Goal: Task Accomplishment & Management: Manage account settings

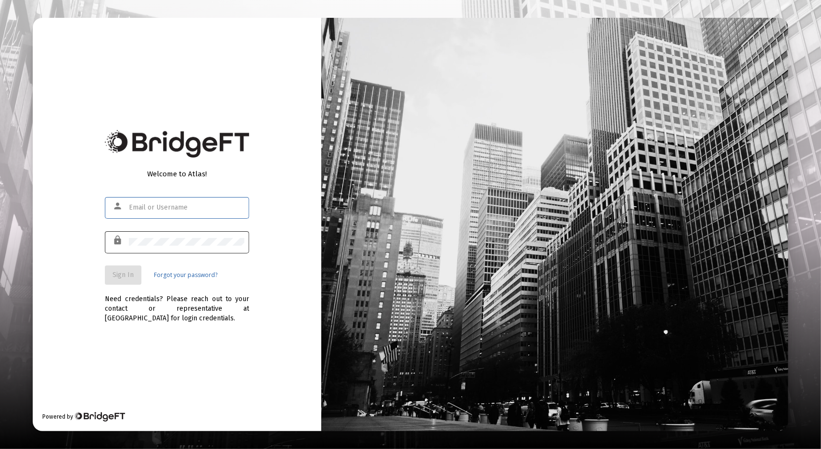
type input "[PERSON_NAME][EMAIL_ADDRESS][DOMAIN_NAME]"
click at [129, 269] on button "Sign In" at bounding box center [123, 274] width 37 height 19
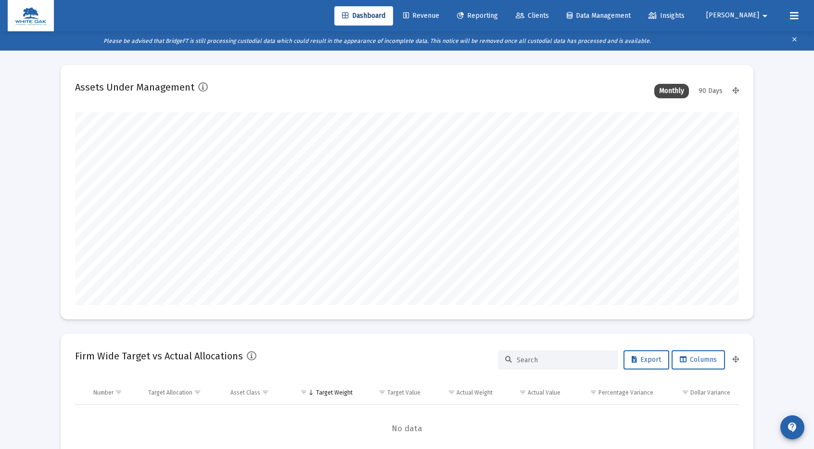
scroll to position [192, 357]
type input "[DATE]"
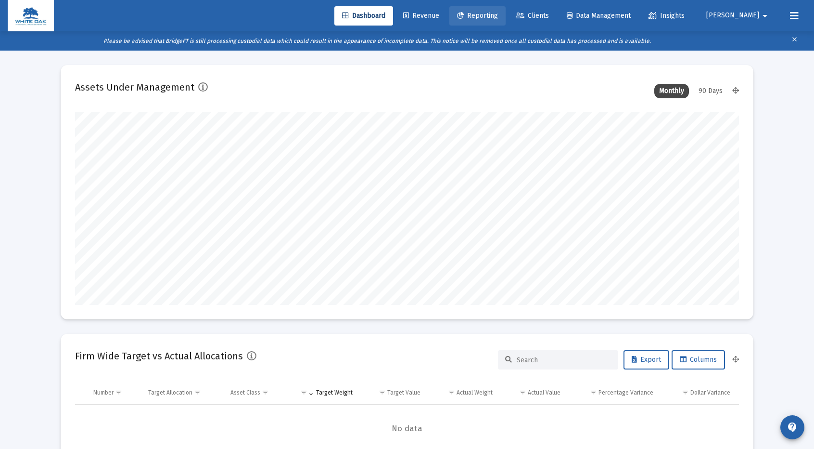
click at [498, 16] on span "Reporting" at bounding box center [477, 16] width 41 height 8
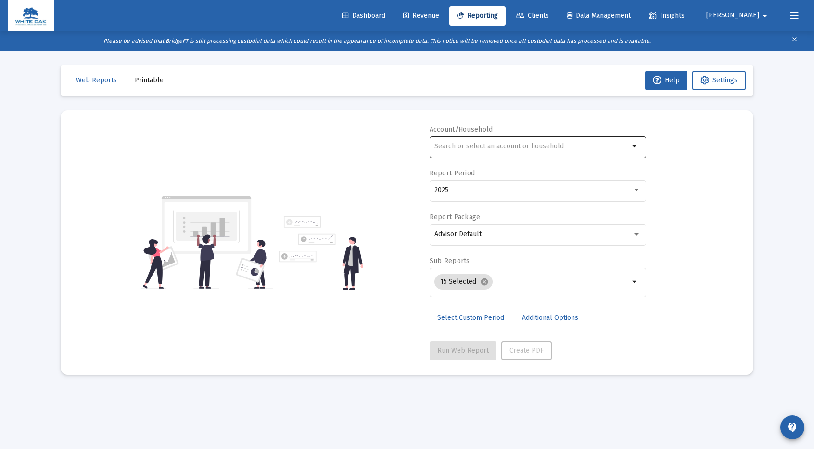
click at [475, 143] on input "text" at bounding box center [532, 146] width 195 height 8
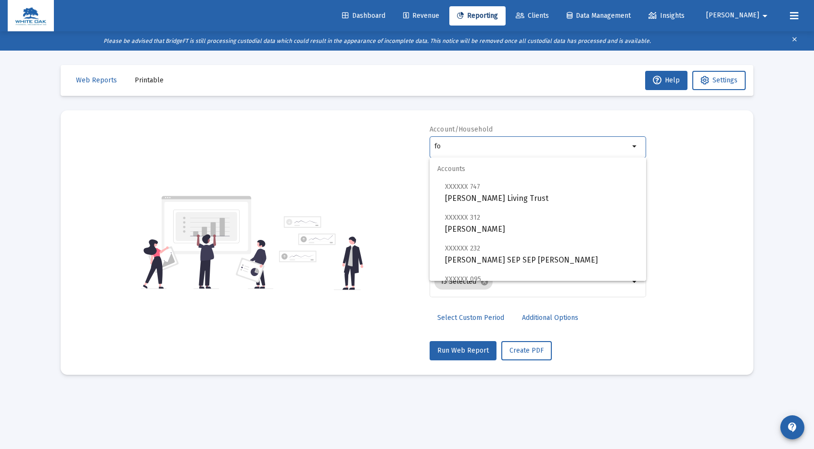
type input "f"
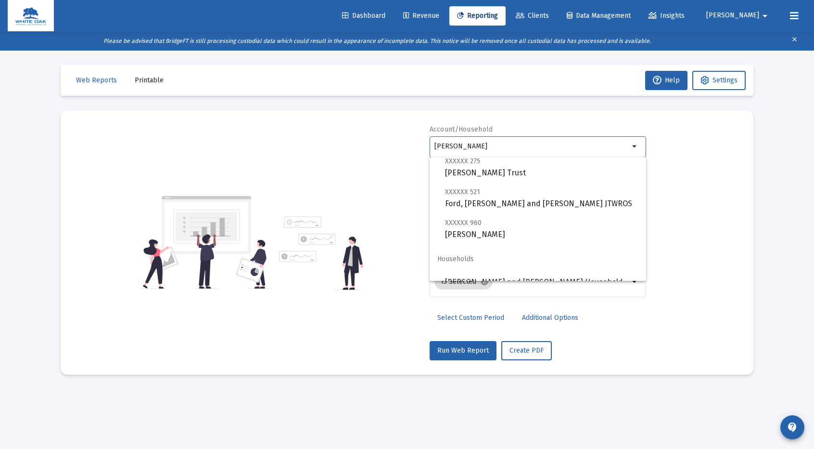
scroll to position [69, 0]
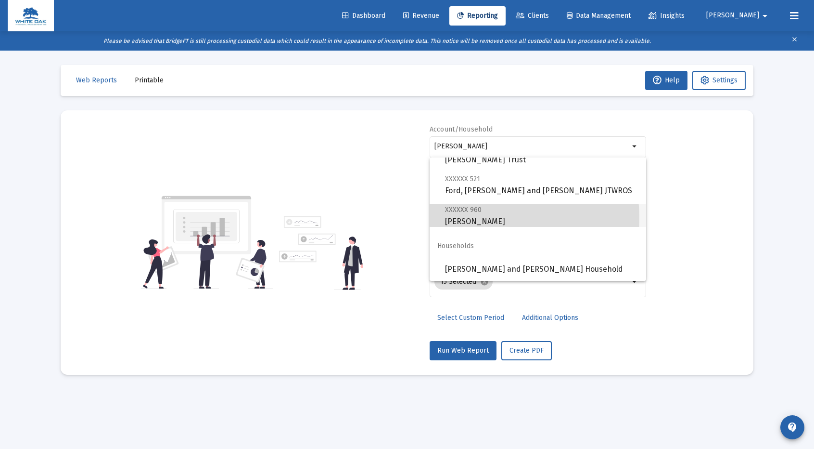
click at [479, 218] on span "XXXXXX 960 [PERSON_NAME]" at bounding box center [541, 216] width 193 height 24
type input "[PERSON_NAME]"
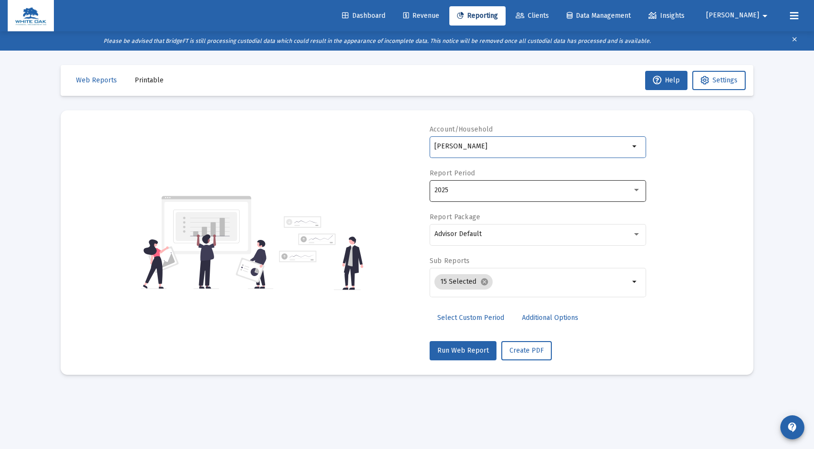
click at [546, 193] on div "2025" at bounding box center [534, 190] width 198 height 8
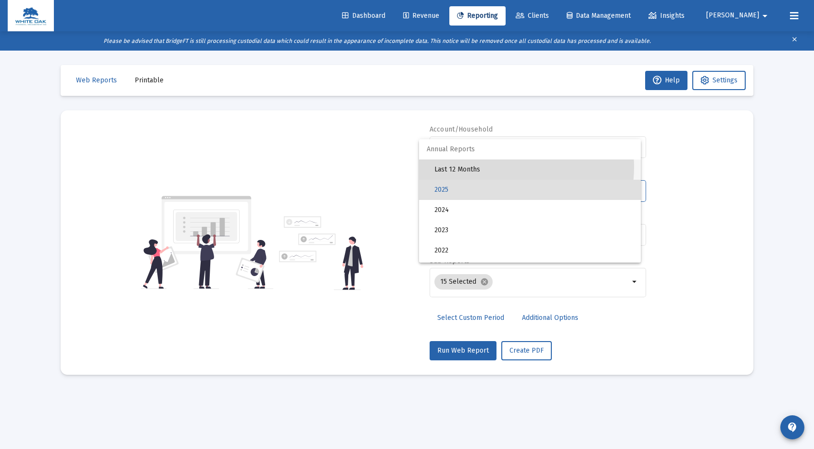
click at [503, 167] on span "Last 12 Months" at bounding box center [534, 169] width 199 height 20
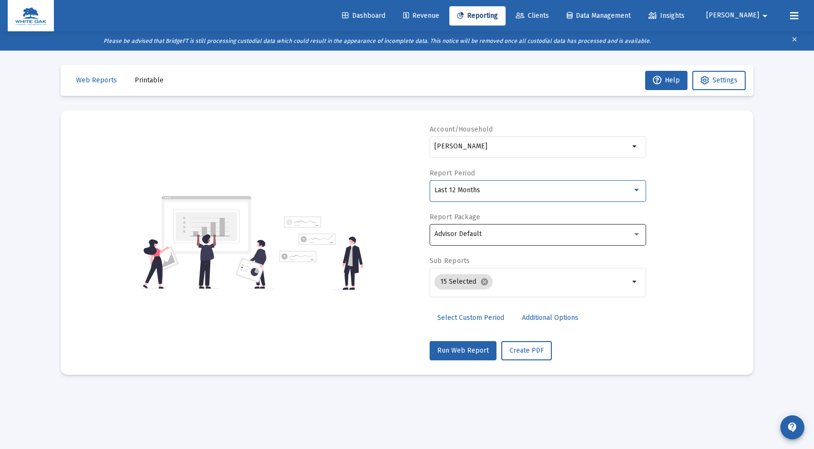
click at [502, 230] on div "Advisor Default" at bounding box center [534, 234] width 198 height 8
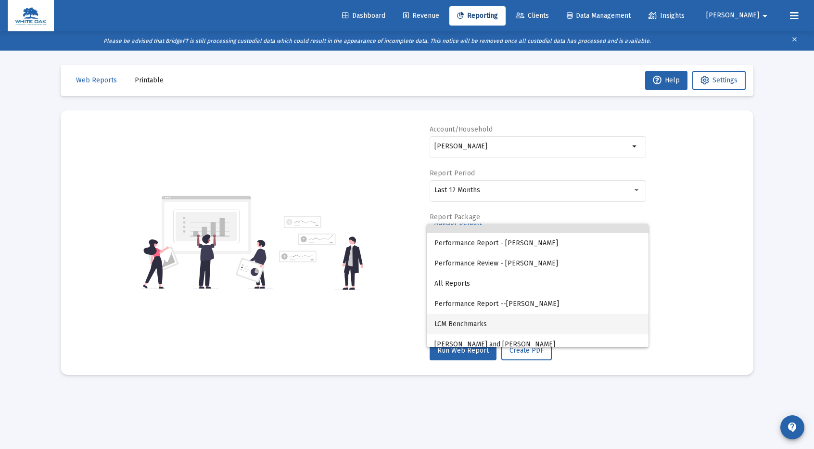
scroll to position [18, 0]
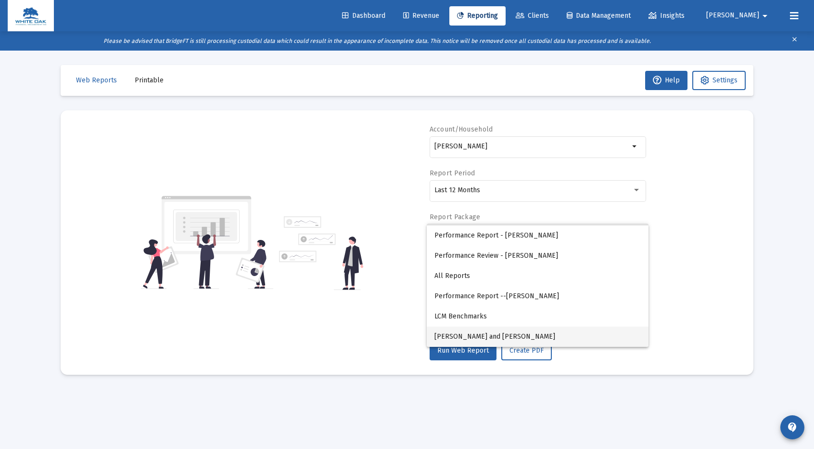
click at [517, 334] on span "[PERSON_NAME] and [PERSON_NAME]" at bounding box center [538, 336] width 206 height 20
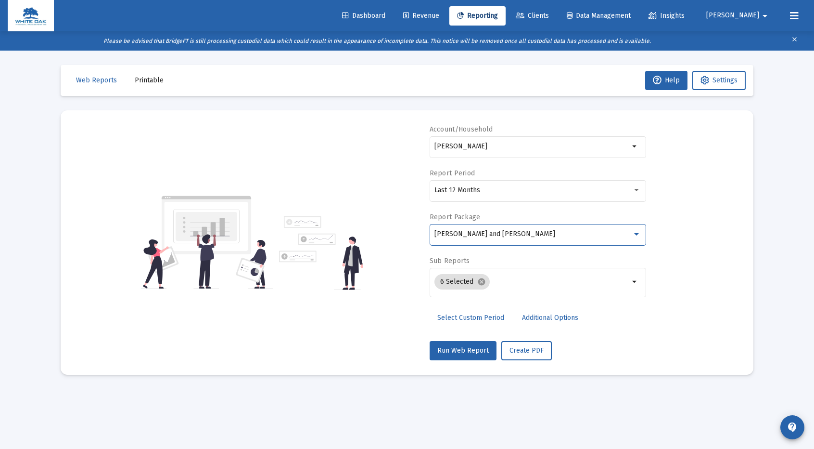
click at [557, 314] on span "Additional Options" at bounding box center [550, 317] width 56 height 8
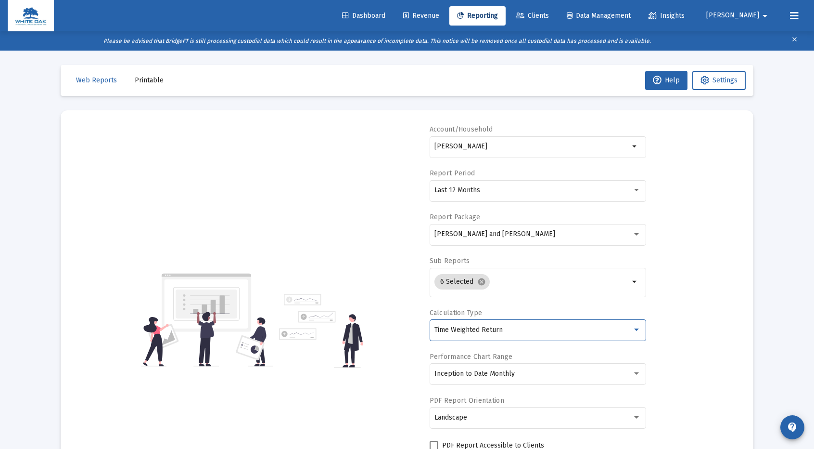
click at [544, 330] on div "Time Weighted Return" at bounding box center [534, 330] width 198 height 8
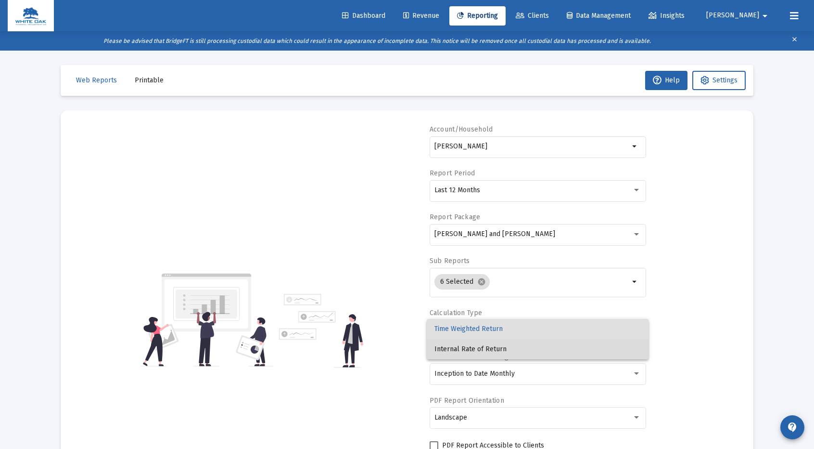
click at [503, 348] on span "Internal Rate of Return" at bounding box center [538, 349] width 206 height 20
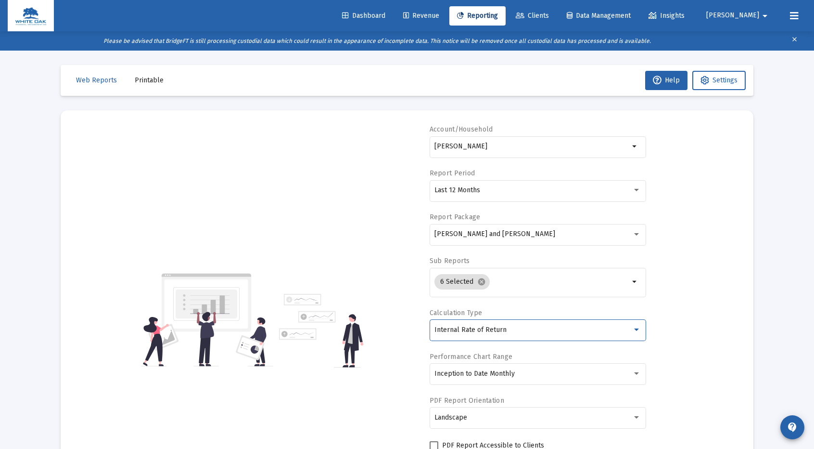
scroll to position [93, 0]
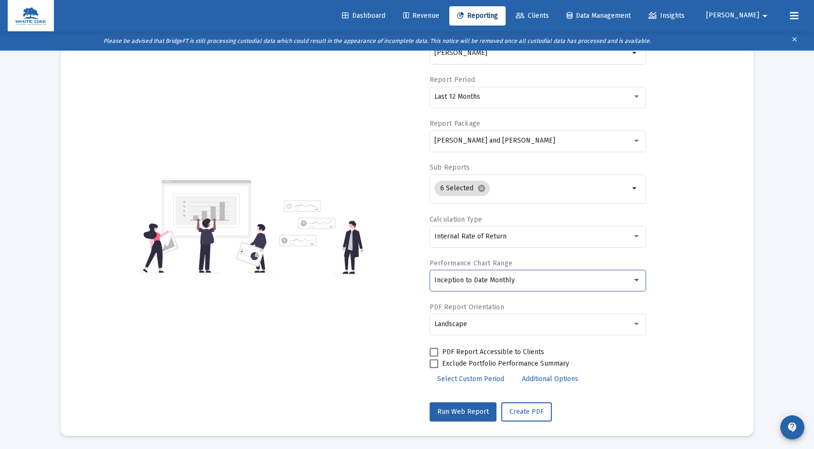
click at [528, 280] on div "Inception to Date Monthly" at bounding box center [534, 280] width 198 height 8
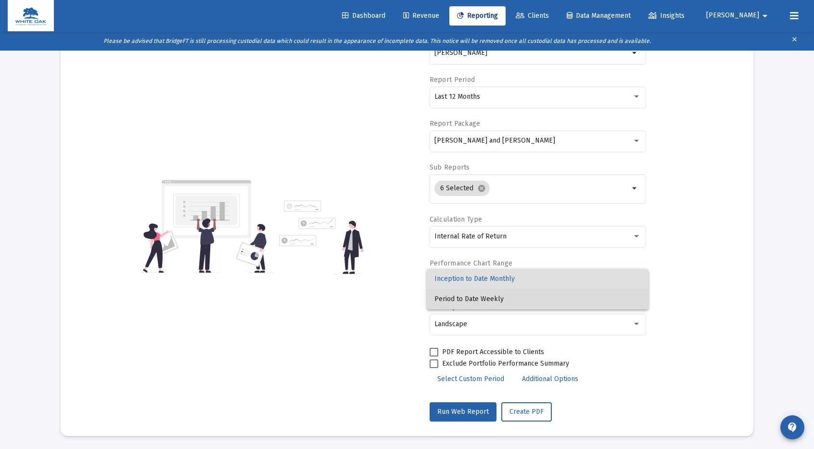
click at [496, 299] on span "Period to Date Weekly" at bounding box center [538, 299] width 206 height 20
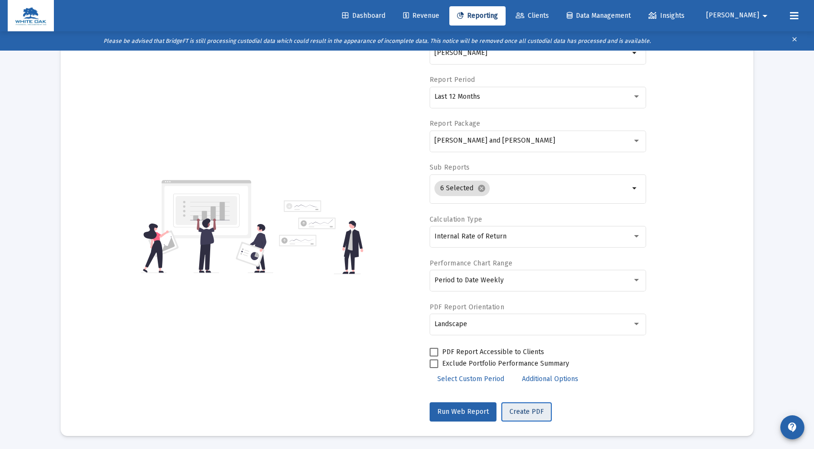
click at [526, 410] on span "Create PDF" at bounding box center [527, 411] width 34 height 8
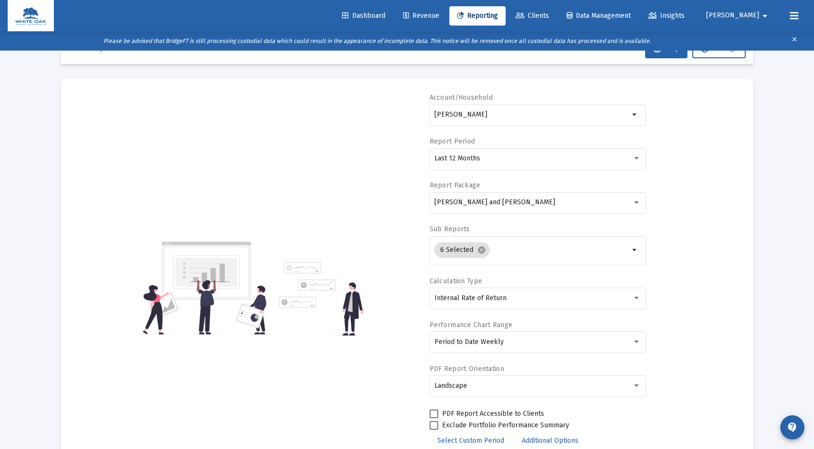
scroll to position [0, 0]
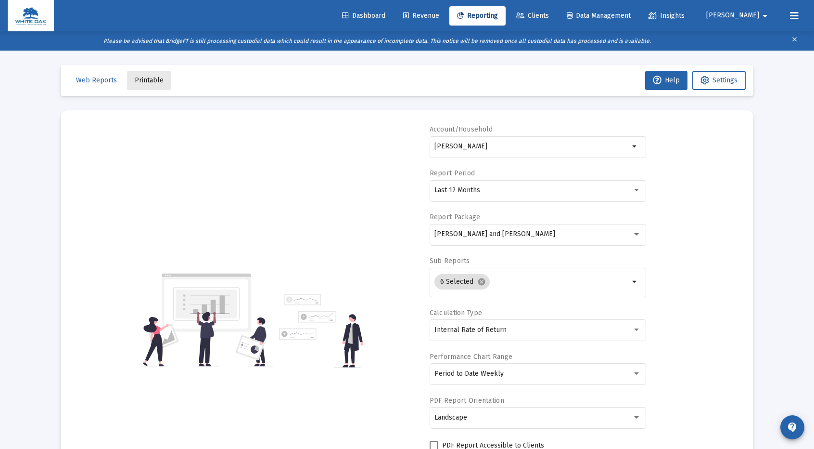
click at [142, 80] on span "Printable" at bounding box center [149, 80] width 29 height 8
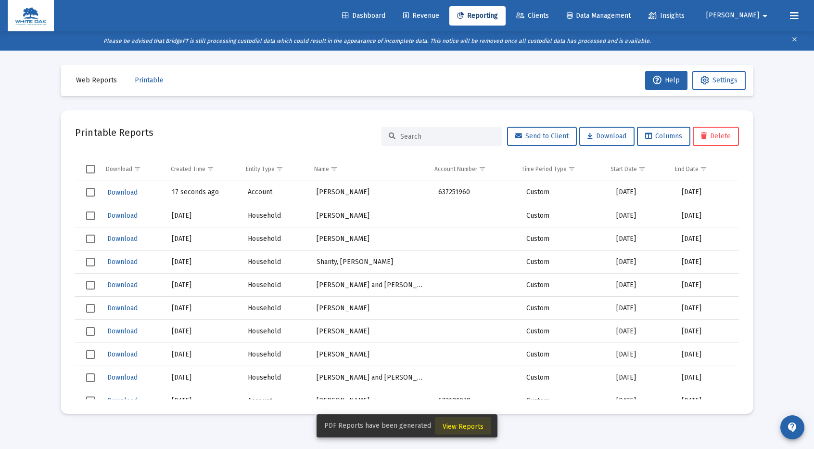
click at [466, 424] on span "View Reports" at bounding box center [463, 426] width 41 height 8
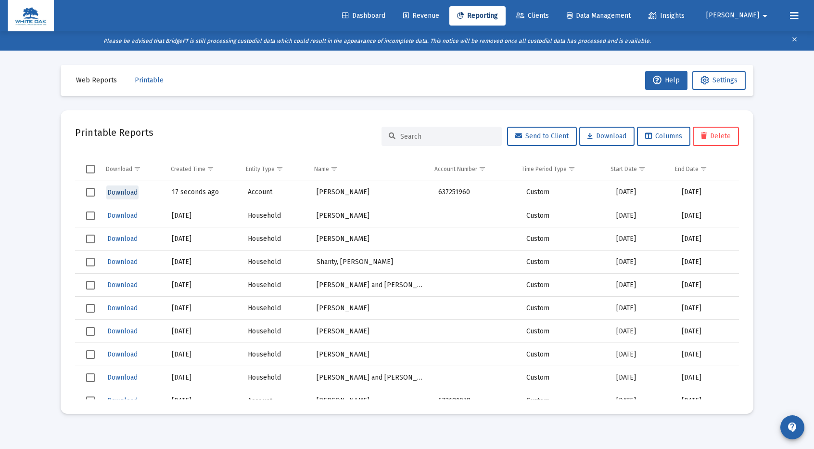
click at [117, 192] on span "Download" at bounding box center [122, 192] width 30 height 8
click at [91, 193] on span "Select row" at bounding box center [90, 192] width 9 height 9
click at [718, 141] on button "Delete" at bounding box center [716, 136] width 46 height 19
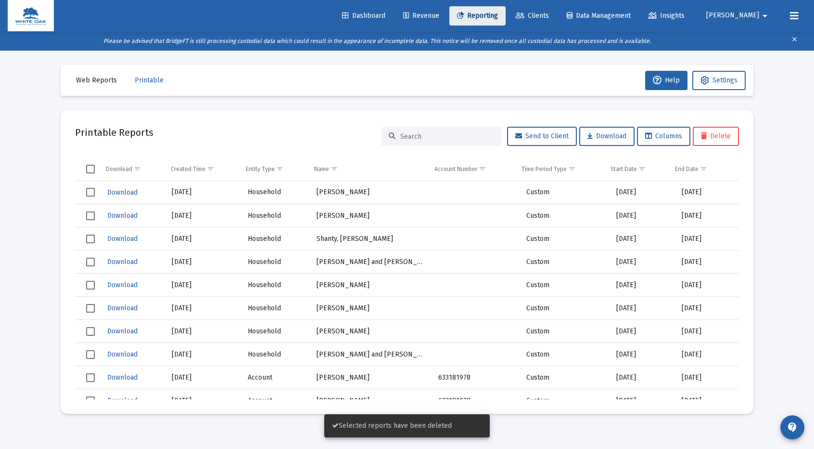
click at [497, 15] on span "Reporting" at bounding box center [477, 16] width 41 height 8
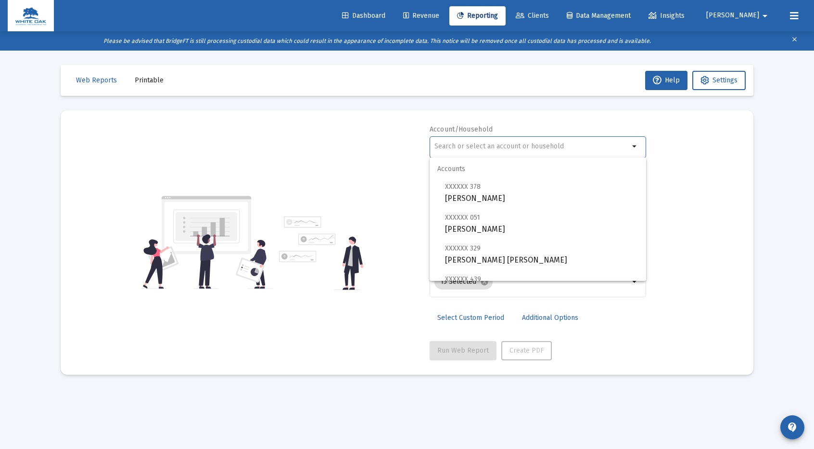
click at [490, 150] on input "text" at bounding box center [532, 146] width 195 height 8
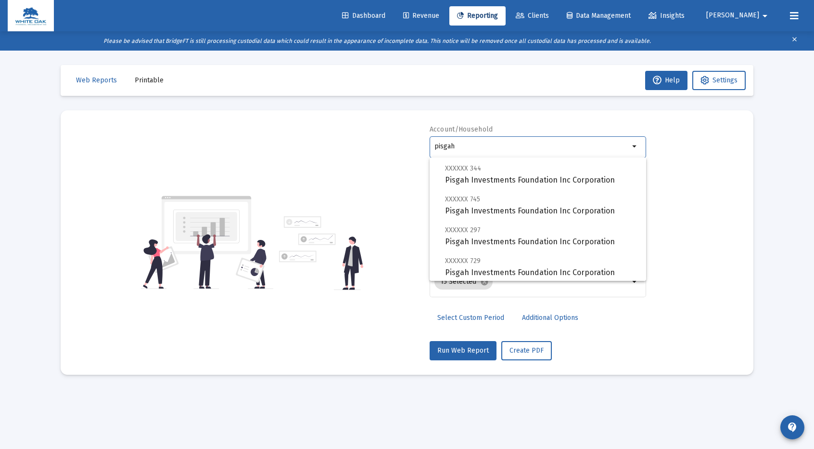
scroll to position [96, 0]
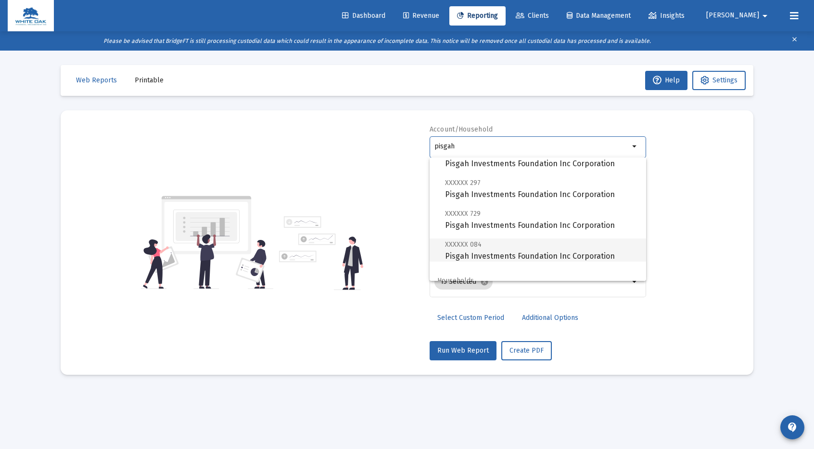
click at [485, 248] on span "XXXXXX 084 Pisgah Investments Foundation Inc Corporation" at bounding box center [541, 250] width 193 height 24
type input "Pisgah Investments Foundation Inc Corporation"
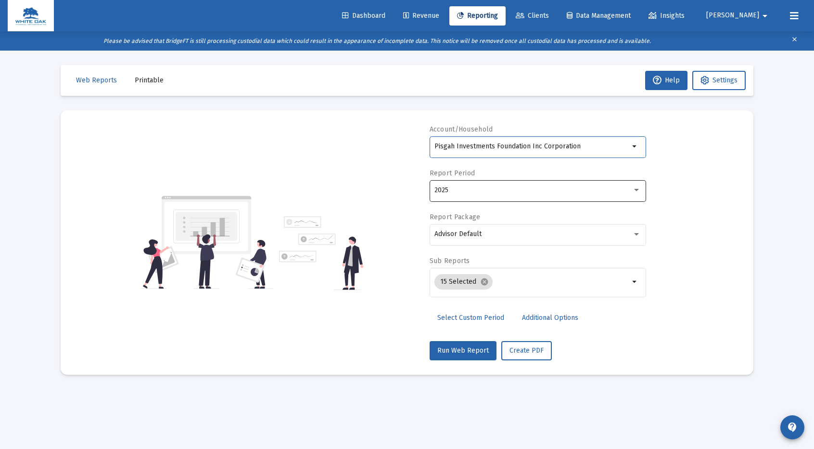
click at [523, 188] on div "2025" at bounding box center [534, 190] width 198 height 8
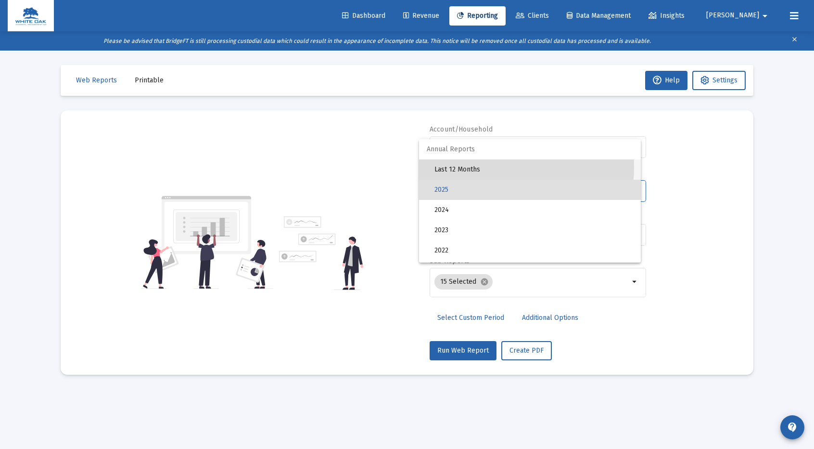
click at [479, 167] on span "Last 12 Months" at bounding box center [534, 169] width 199 height 20
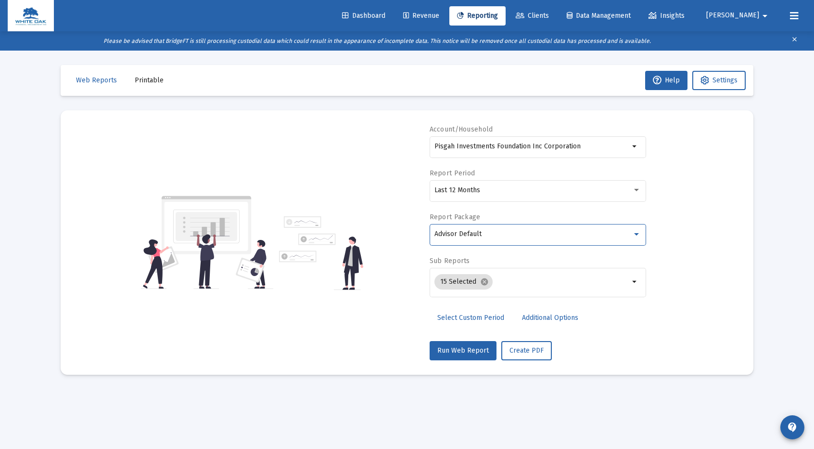
click at [477, 231] on span "Advisor Default" at bounding box center [458, 234] width 47 height 8
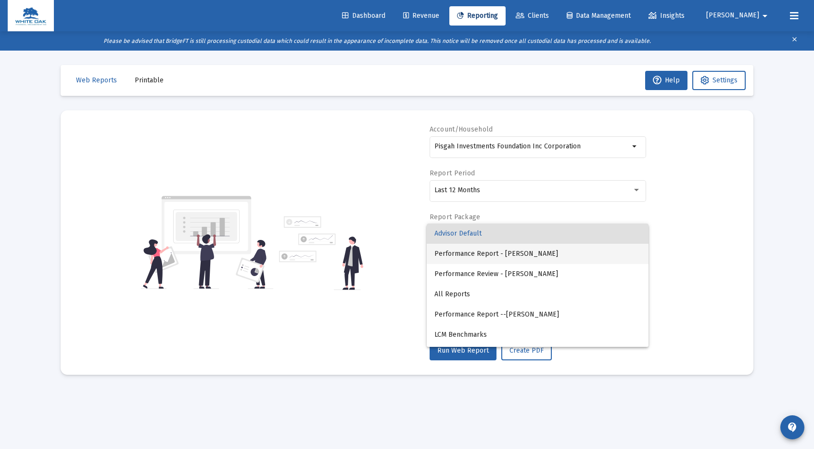
click at [484, 255] on span "Performance Report - [PERSON_NAME]" at bounding box center [538, 254] width 206 height 20
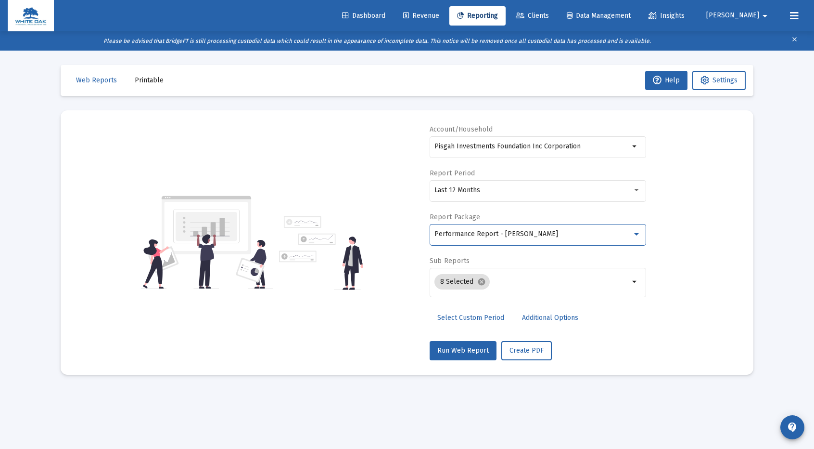
click at [546, 317] on span "Additional Options" at bounding box center [550, 317] width 56 height 8
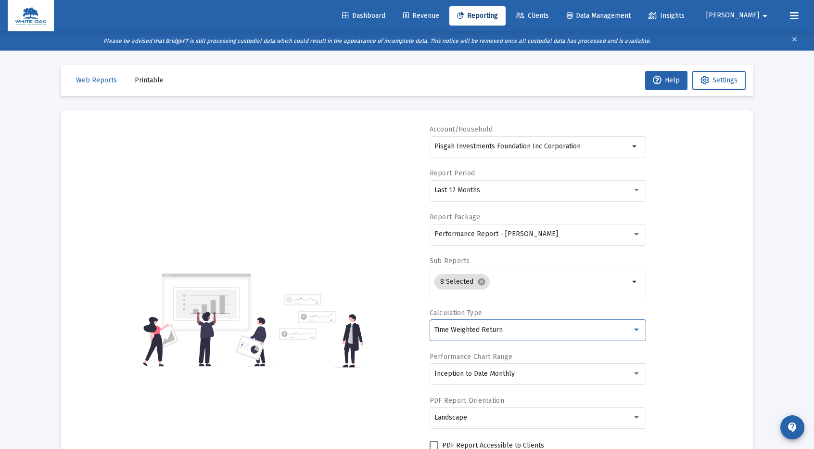
click at [543, 326] on div "Time Weighted Return" at bounding box center [534, 330] width 198 height 8
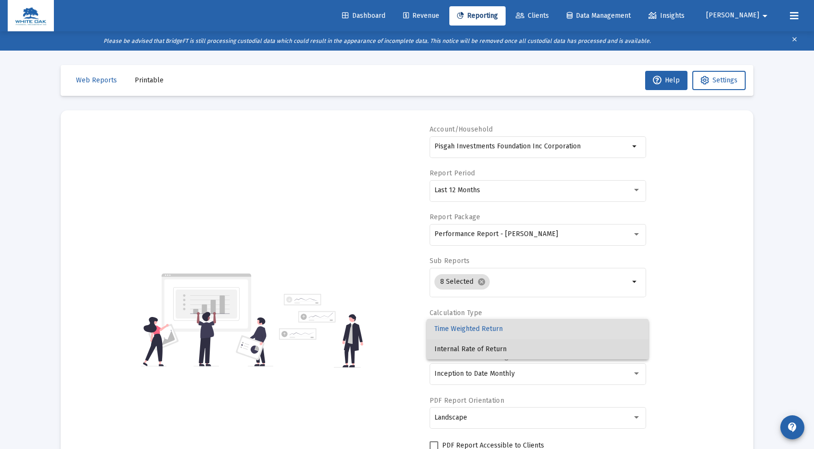
click at [494, 349] on span "Internal Rate of Return" at bounding box center [538, 349] width 206 height 20
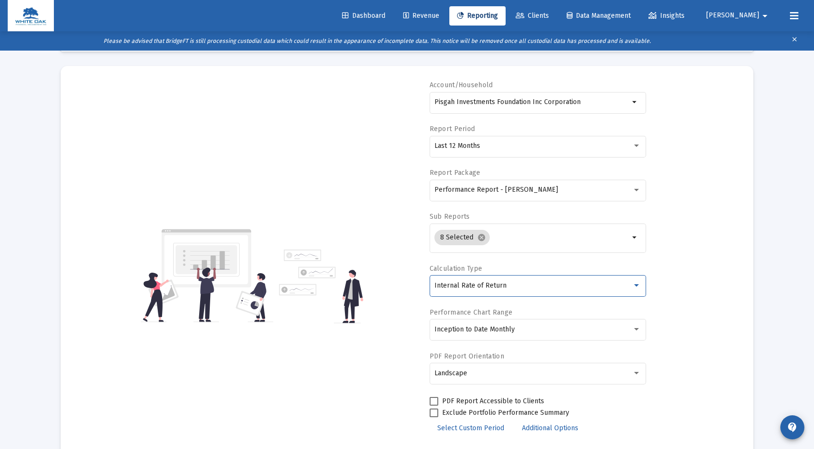
scroll to position [93, 0]
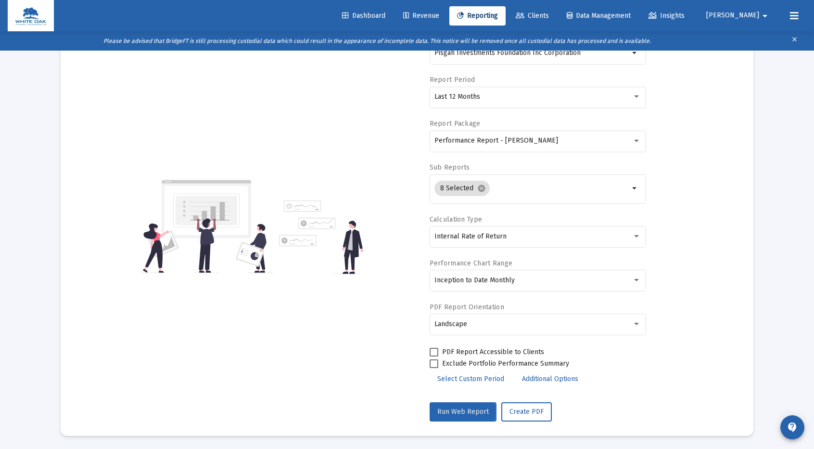
click at [457, 410] on span "Run Web Report" at bounding box center [462, 411] width 51 height 8
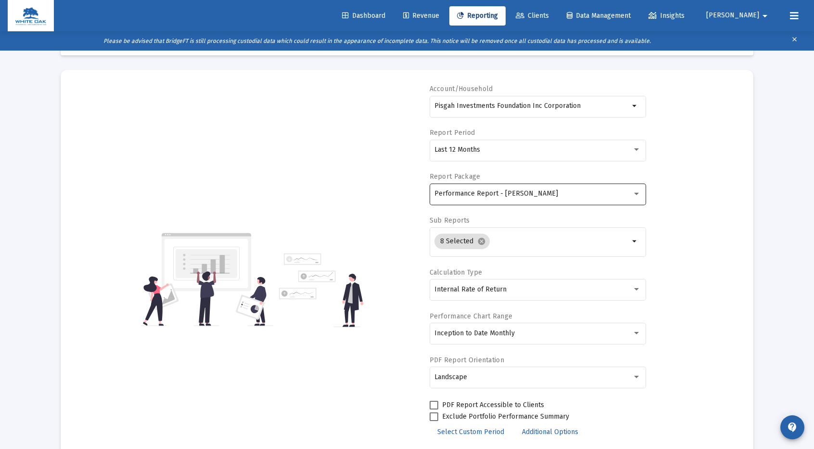
scroll to position [0, 0]
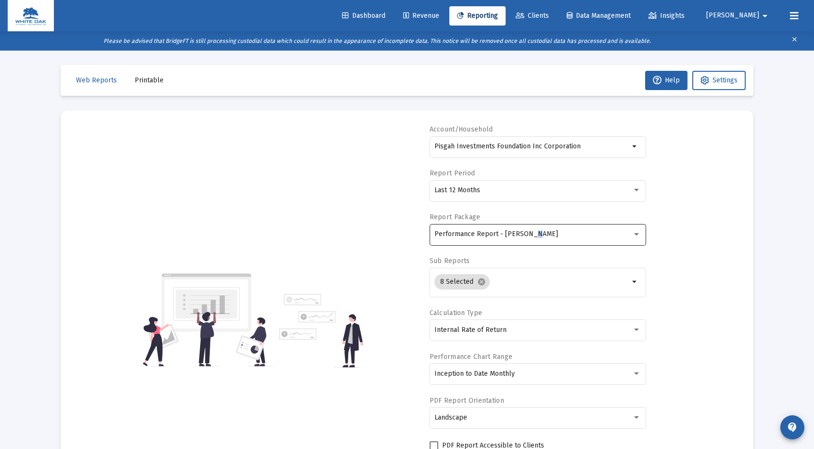
click at [528, 233] on span "Performance Report - [PERSON_NAME]" at bounding box center [497, 234] width 124 height 8
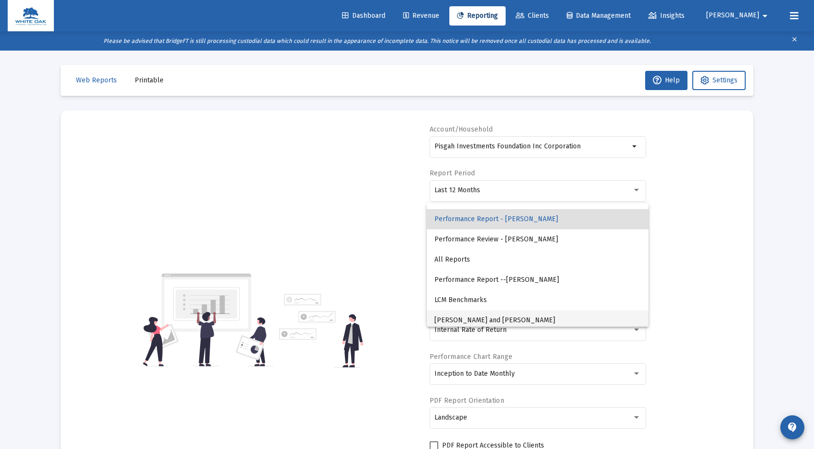
scroll to position [18, 0]
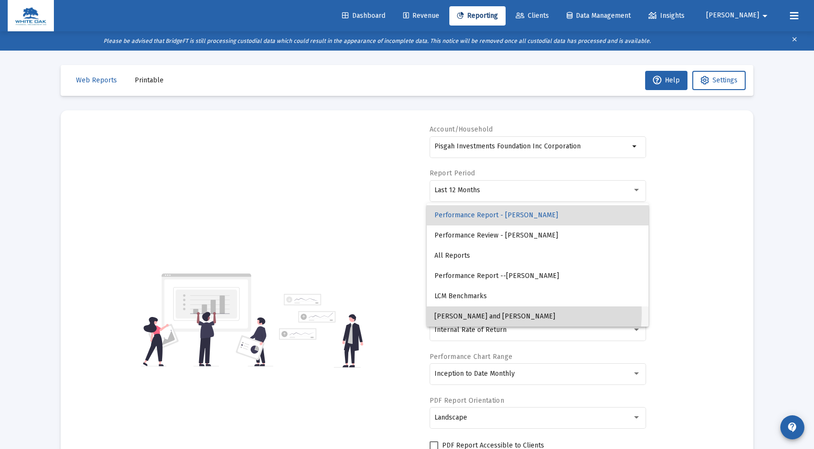
click at [505, 313] on span "[PERSON_NAME] and [PERSON_NAME]" at bounding box center [538, 316] width 206 height 20
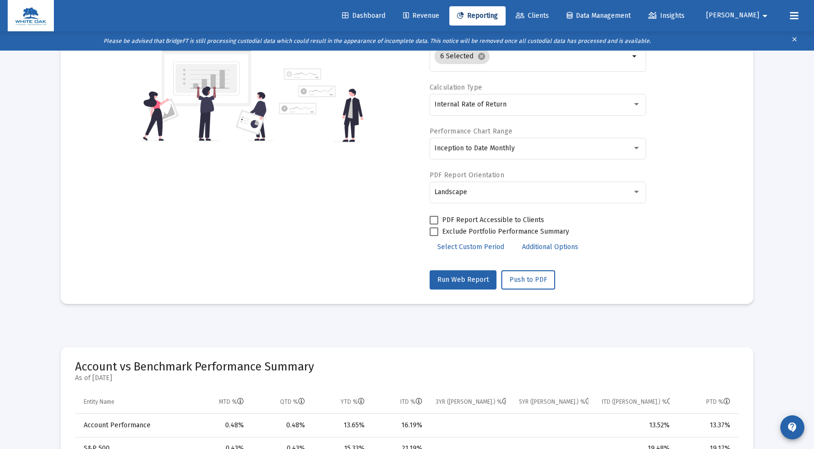
scroll to position [241, 0]
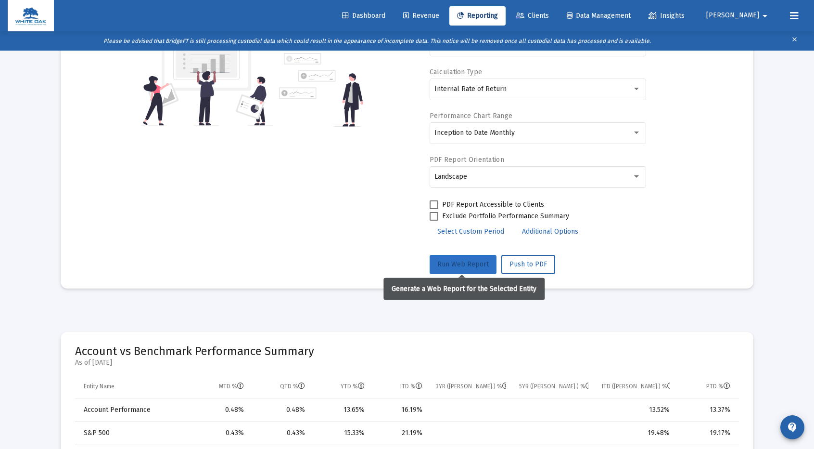
click at [464, 260] on span "Run Web Report" at bounding box center [462, 264] width 51 height 8
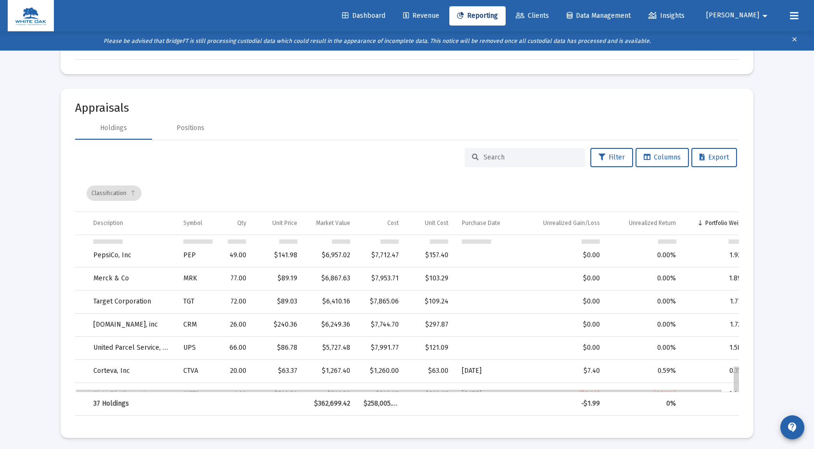
scroll to position [767, 0]
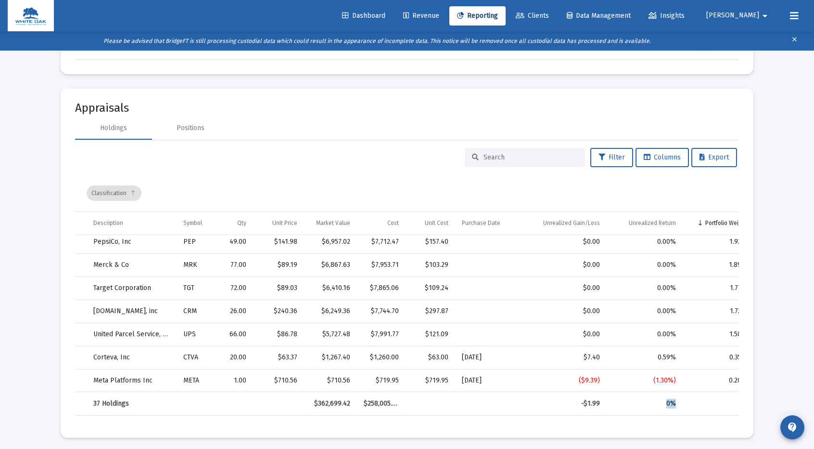
drag, startPoint x: 654, startPoint y: 388, endPoint x: 692, endPoint y: 388, distance: 38.5
click at [692, 392] on tr "37 Holdings $362,699.42 $258,005.66 -$1.99 0%" at bounding box center [415, 403] width 681 height 23
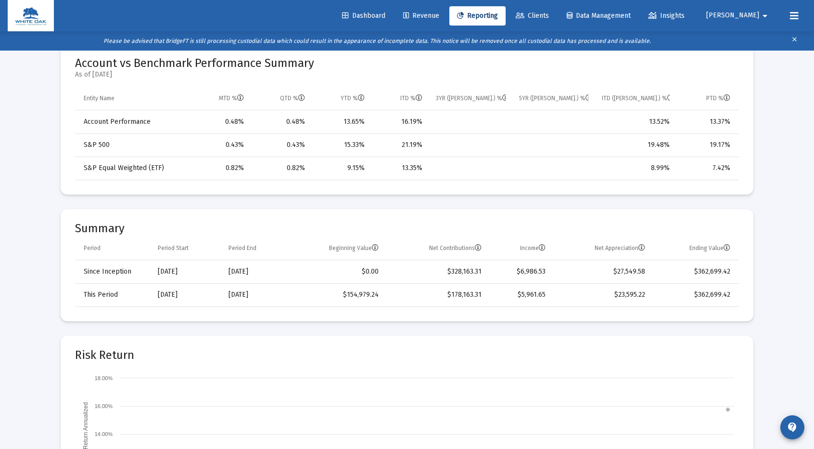
scroll to position [409, 0]
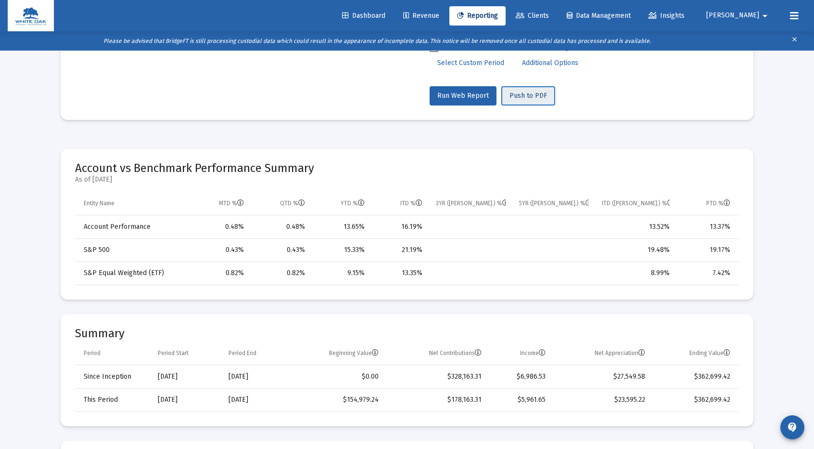
click at [538, 94] on span "Push to PDF" at bounding box center [529, 95] width 38 height 8
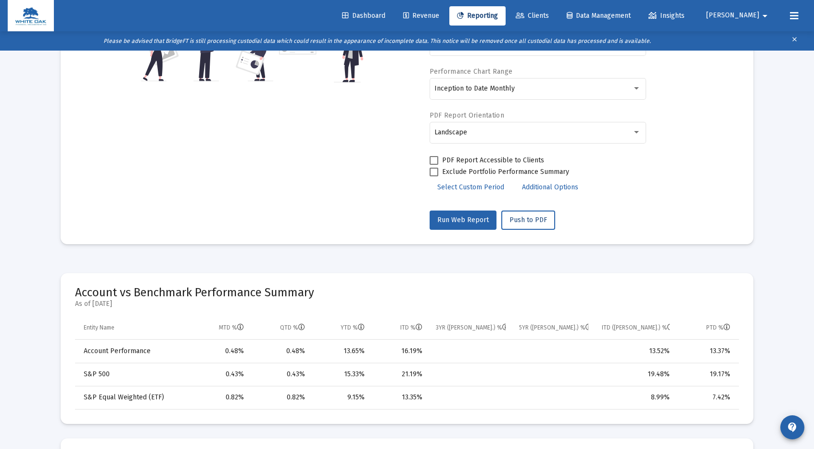
scroll to position [168, 0]
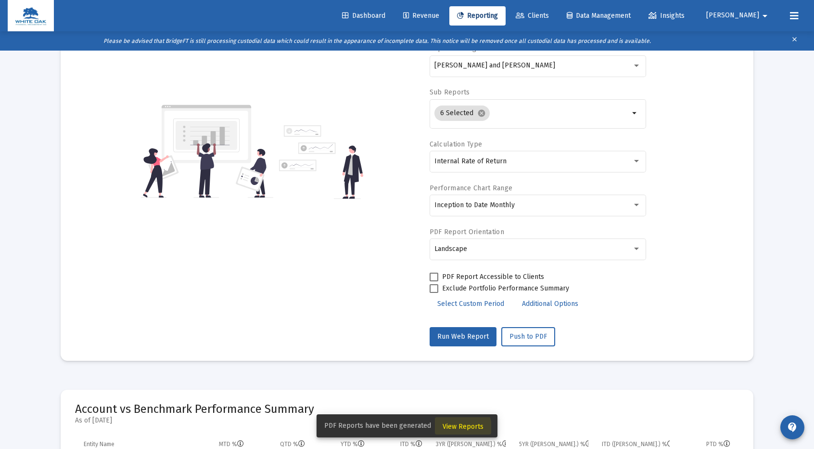
click at [456, 427] on span "View Reports" at bounding box center [463, 426] width 41 height 8
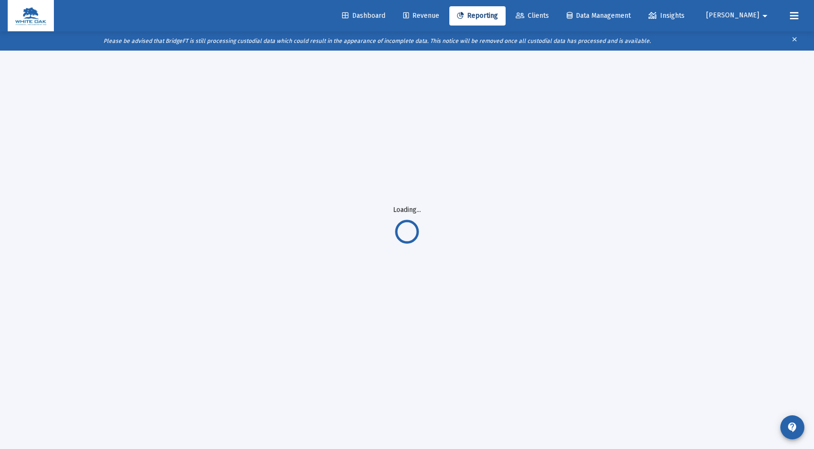
scroll to position [51, 0]
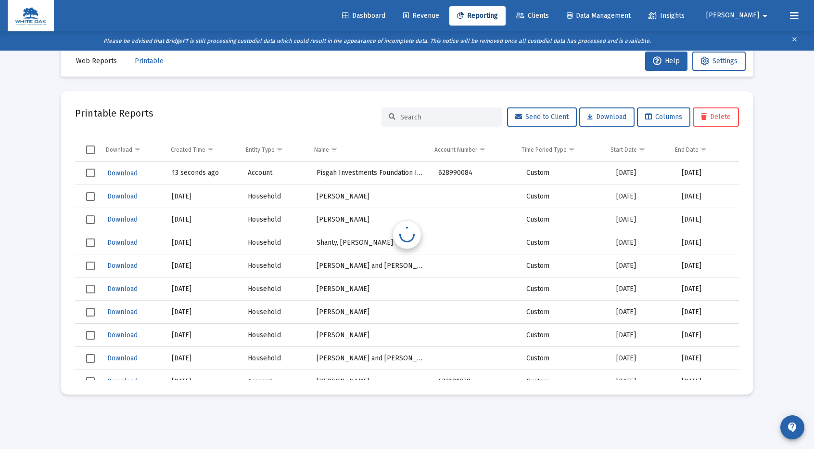
scroll to position [19, 0]
click at [124, 171] on span "Download" at bounding box center [122, 173] width 30 height 8
click at [89, 172] on span "Select row" at bounding box center [90, 172] width 9 height 9
click at [720, 117] on span "Delete" at bounding box center [716, 117] width 30 height 8
click at [498, 15] on span "Reporting" at bounding box center [477, 16] width 41 height 8
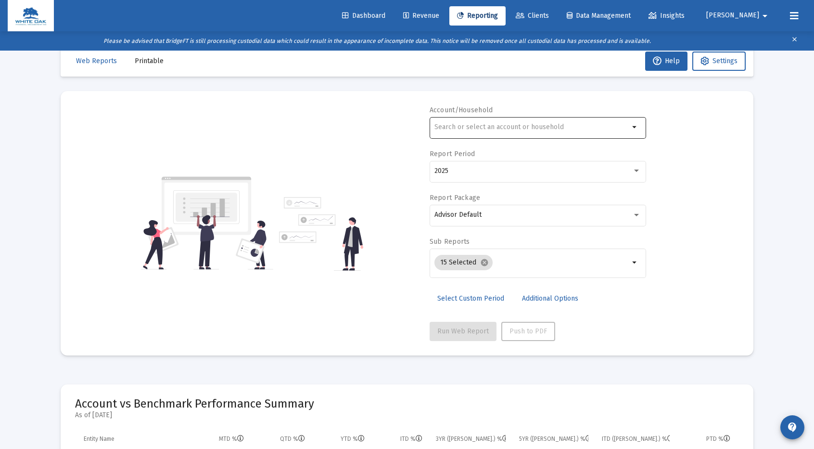
click at [479, 128] on input "text" at bounding box center [532, 127] width 195 height 8
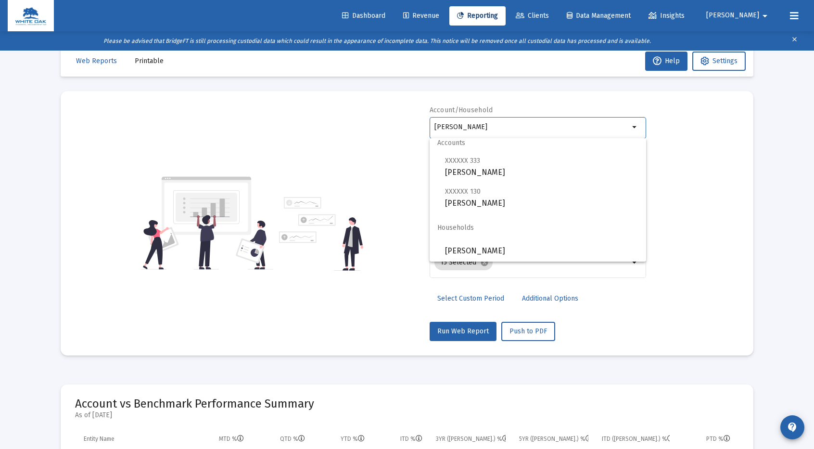
scroll to position [8, 0]
click at [515, 246] on span "[PERSON_NAME]" at bounding box center [541, 249] width 193 height 23
type input "[PERSON_NAME]"
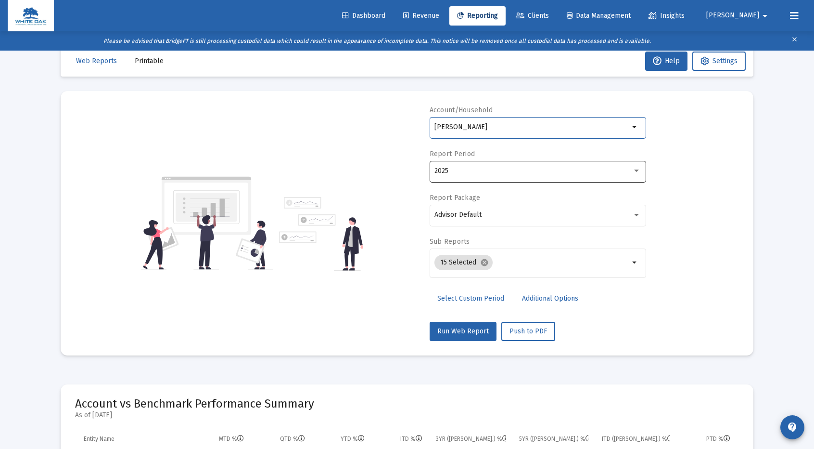
click at [537, 173] on div "2025" at bounding box center [534, 171] width 198 height 8
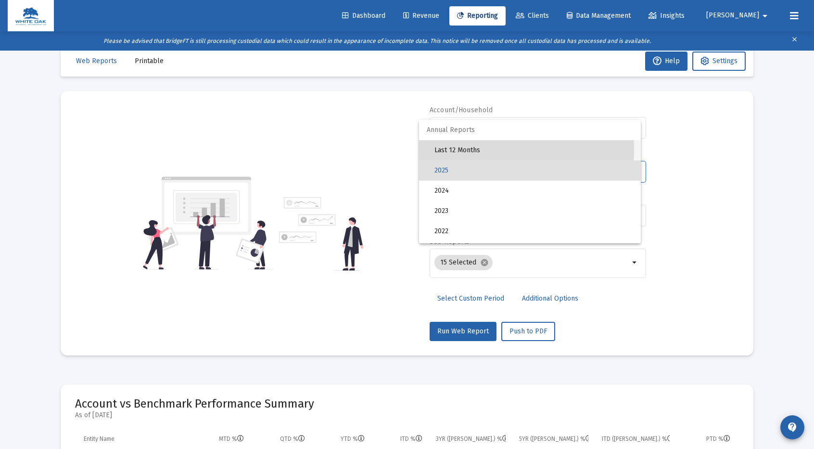
click at [490, 150] on span "Last 12 Months" at bounding box center [534, 150] width 199 height 20
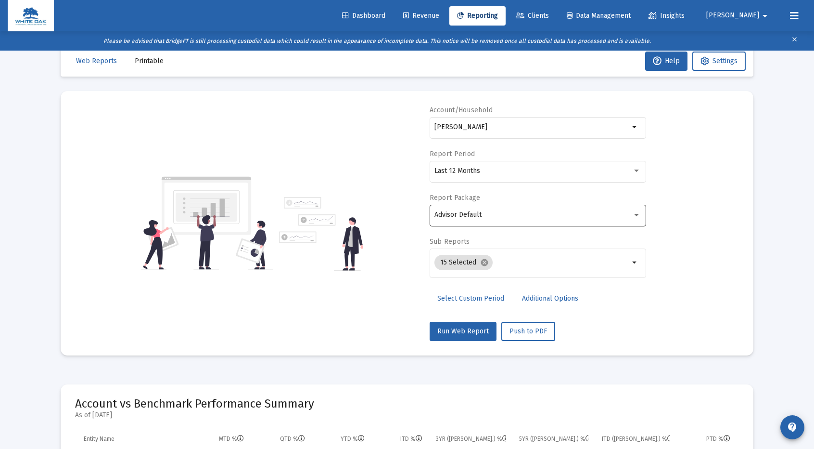
click at [539, 207] on div "Advisor Default" at bounding box center [538, 215] width 206 height 24
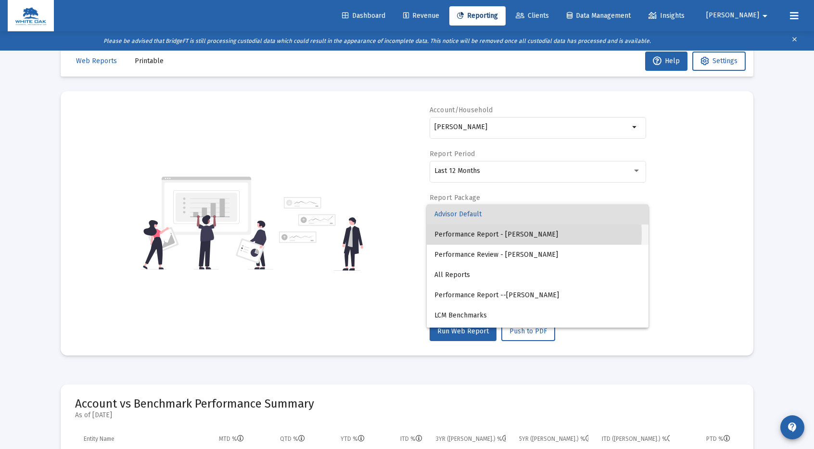
click at [519, 234] on span "Performance Report - [PERSON_NAME]" at bounding box center [538, 234] width 206 height 20
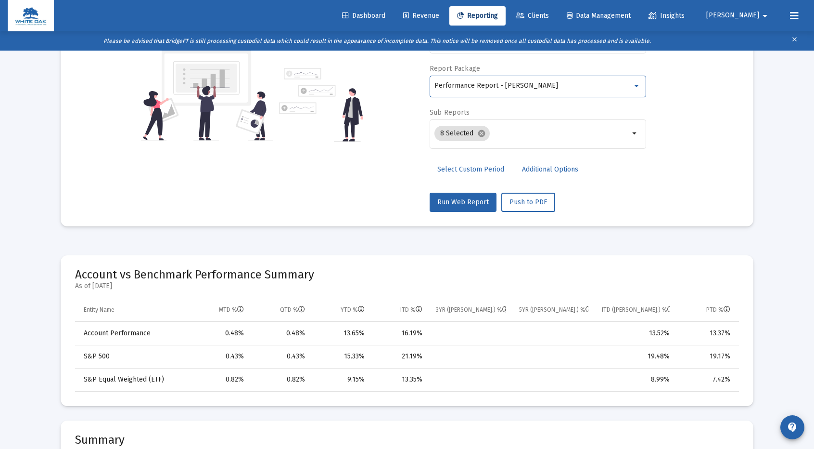
scroll to position [164, 0]
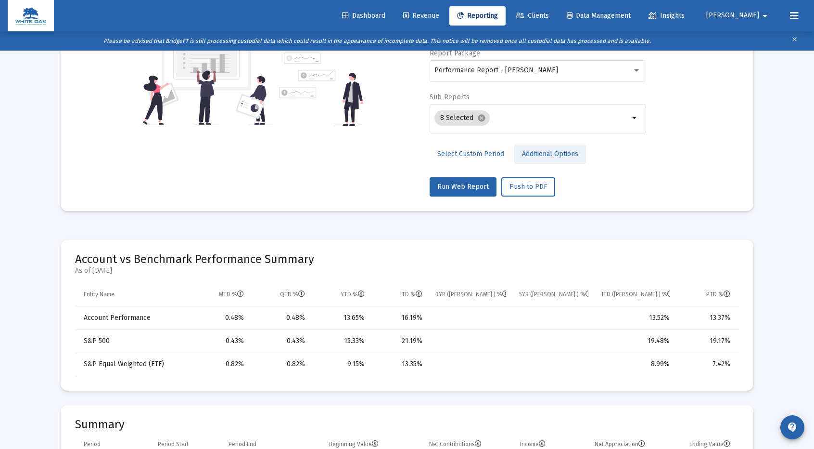
click at [548, 154] on span "Additional Options" at bounding box center [550, 154] width 56 height 8
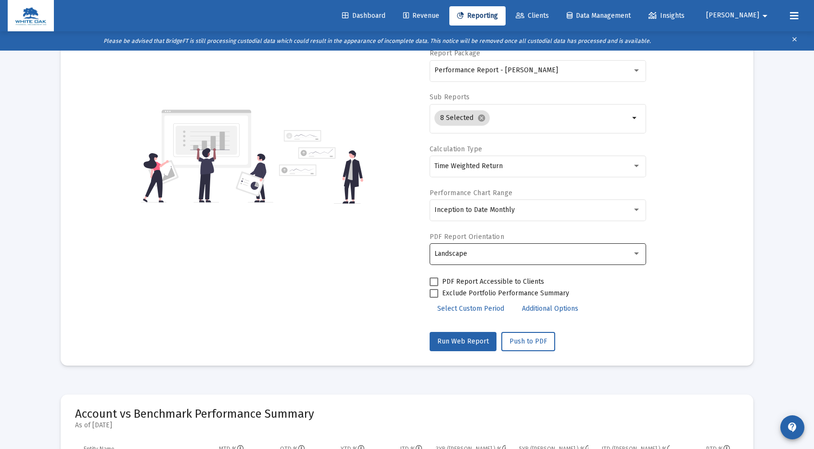
scroll to position [241, 0]
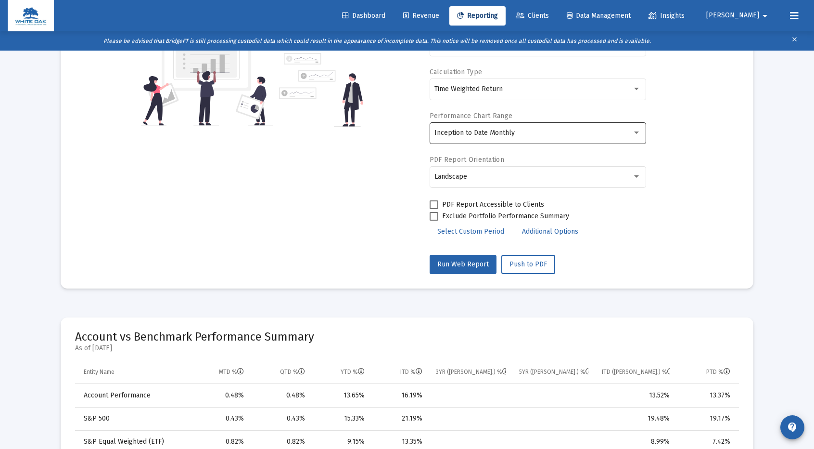
click at [517, 131] on div "Inception to Date Monthly" at bounding box center [534, 133] width 198 height 8
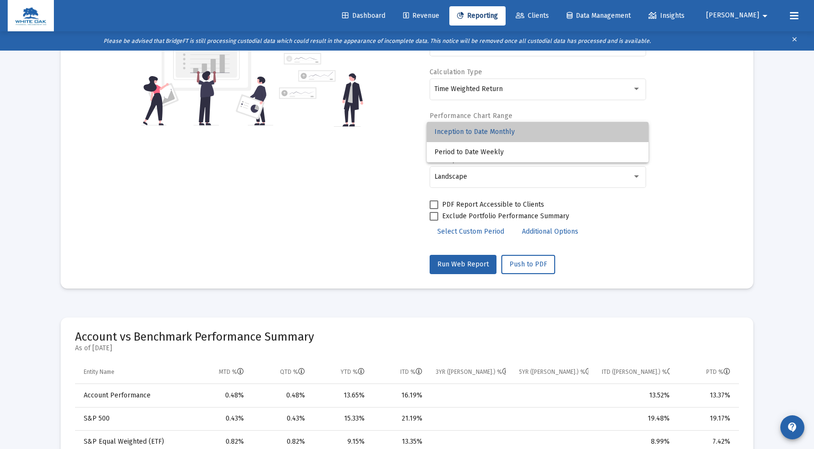
click at [496, 132] on span "Inception to Date Monthly" at bounding box center [538, 132] width 206 height 20
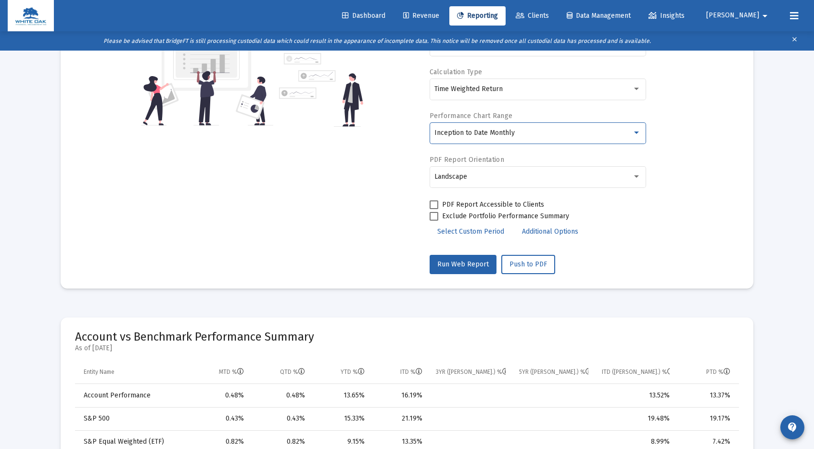
click at [496, 132] on span "Inception to Date Monthly" at bounding box center [475, 132] width 80 height 8
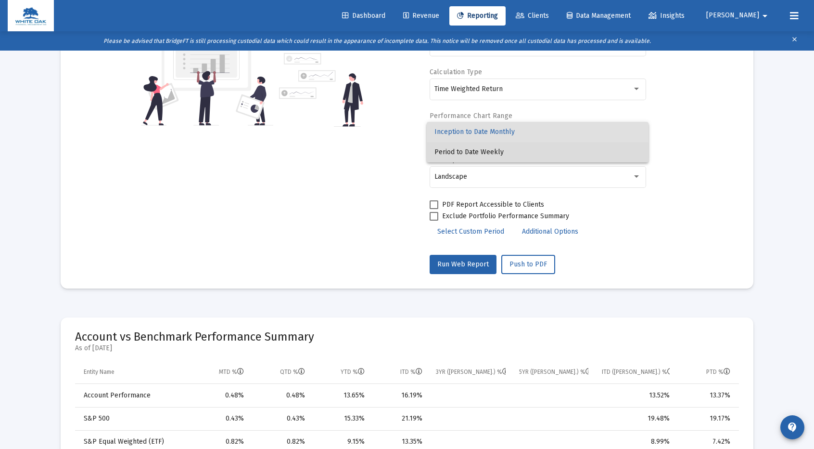
click at [486, 153] on span "Period to Date Weekly" at bounding box center [538, 152] width 206 height 20
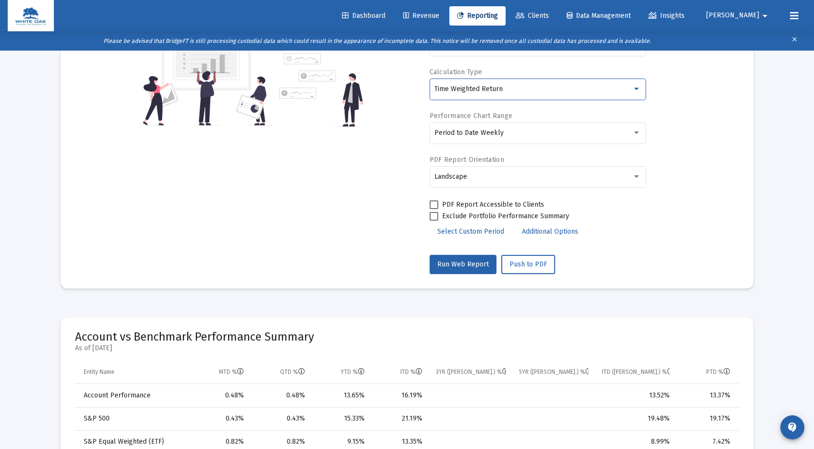
click at [499, 86] on span "Time Weighted Return" at bounding box center [469, 89] width 68 height 8
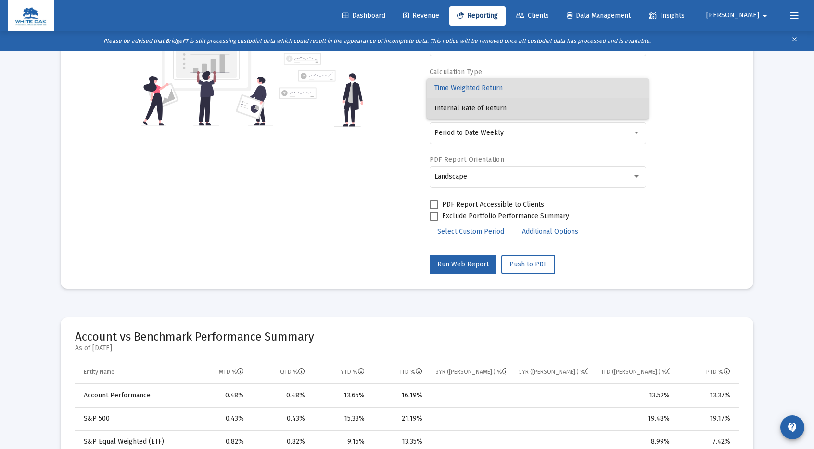
click at [486, 107] on span "Internal Rate of Return" at bounding box center [538, 108] width 206 height 20
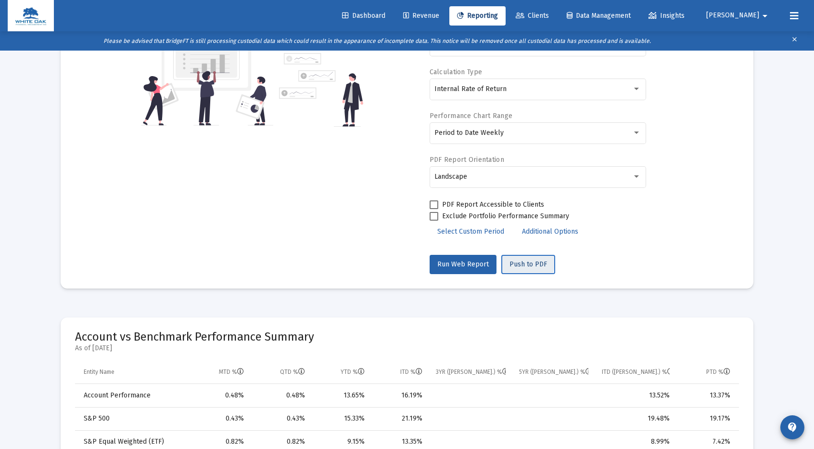
click at [525, 262] on span "Push to PDF" at bounding box center [529, 264] width 38 height 8
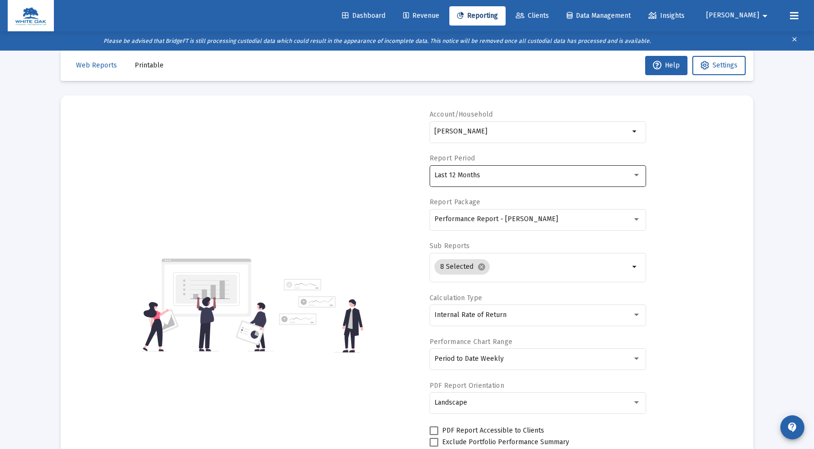
scroll to position [0, 0]
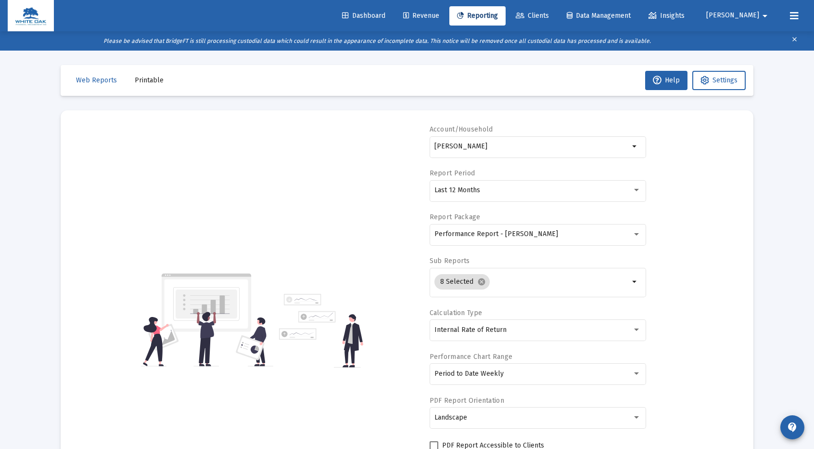
click at [141, 86] on button "Printable" at bounding box center [149, 80] width 44 height 19
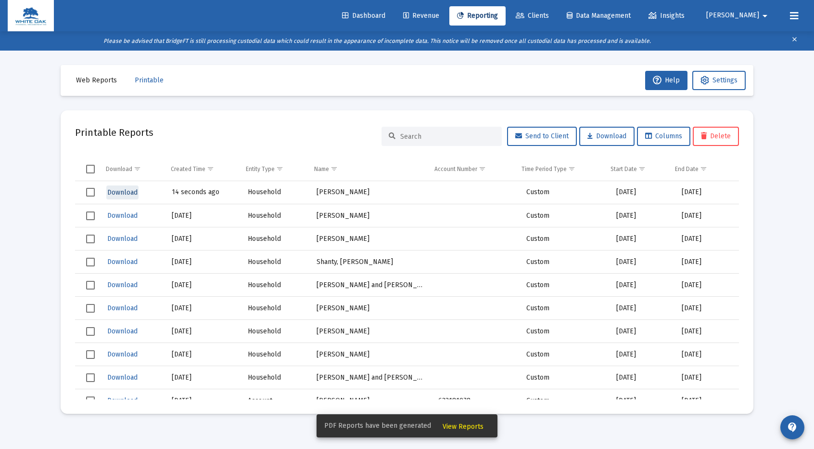
click at [124, 192] on span "Download" at bounding box center [122, 192] width 30 height 8
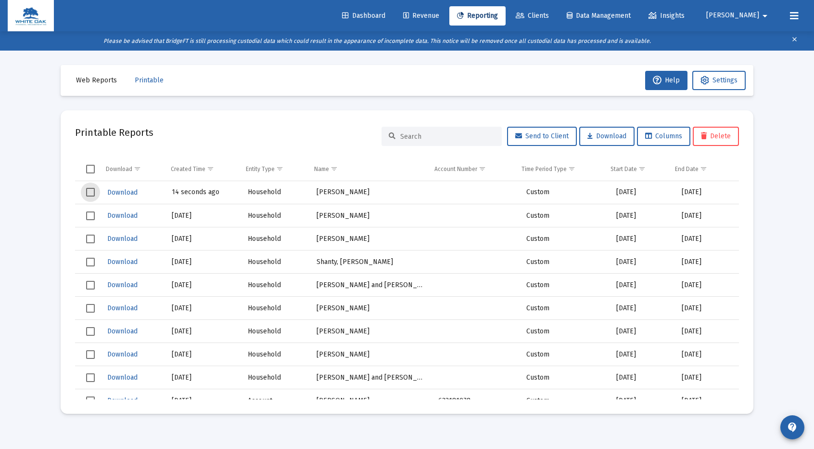
click at [91, 191] on span "Select row" at bounding box center [90, 192] width 9 height 9
click at [716, 139] on span "Delete" at bounding box center [716, 136] width 30 height 8
click at [385, 16] on span "Dashboard" at bounding box center [363, 16] width 43 height 8
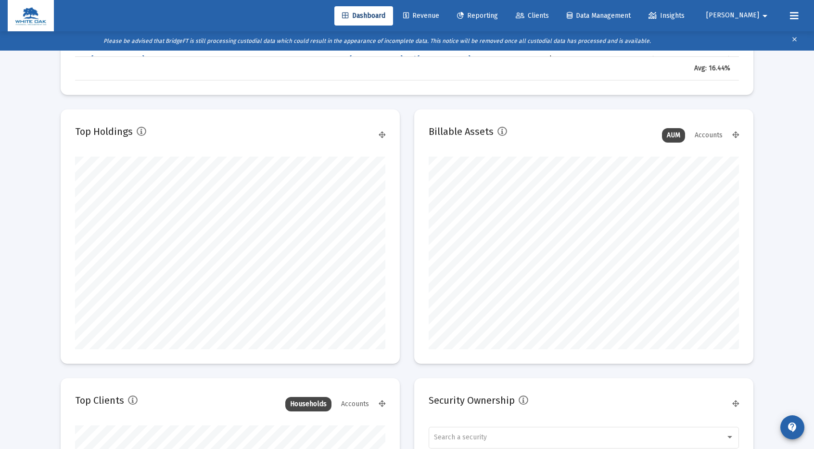
scroll to position [529, 0]
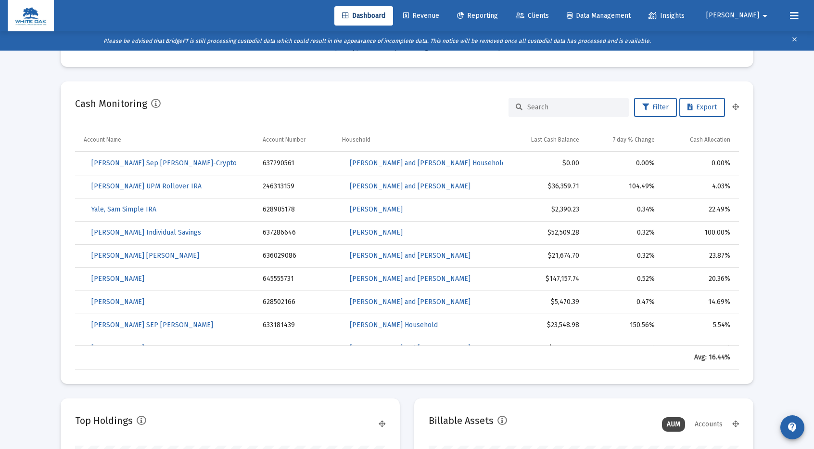
click at [439, 13] on span "Revenue" at bounding box center [421, 16] width 36 height 8
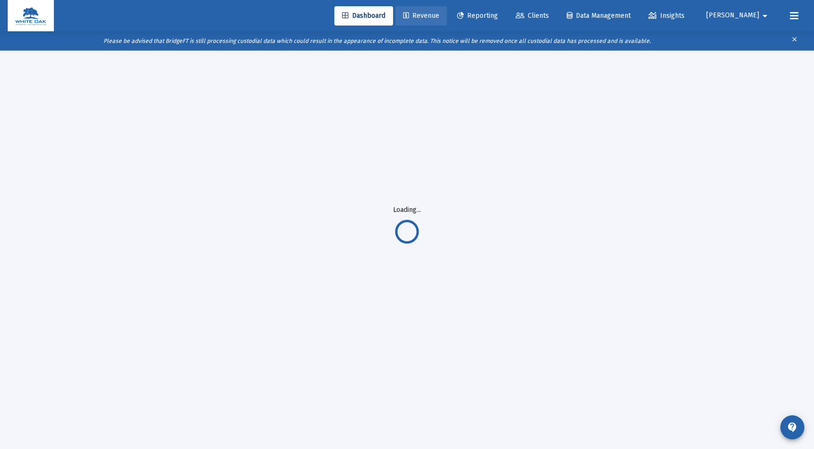
scroll to position [51, 0]
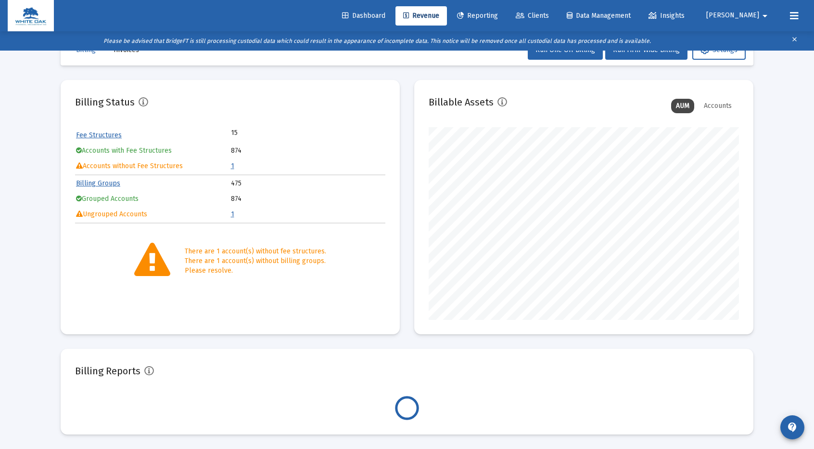
scroll to position [192, 310]
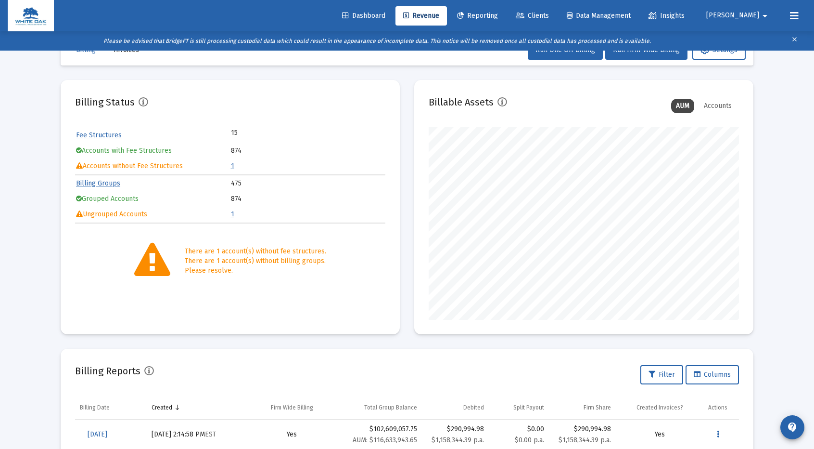
click at [231, 166] on link "1" at bounding box center [232, 166] width 3 height 8
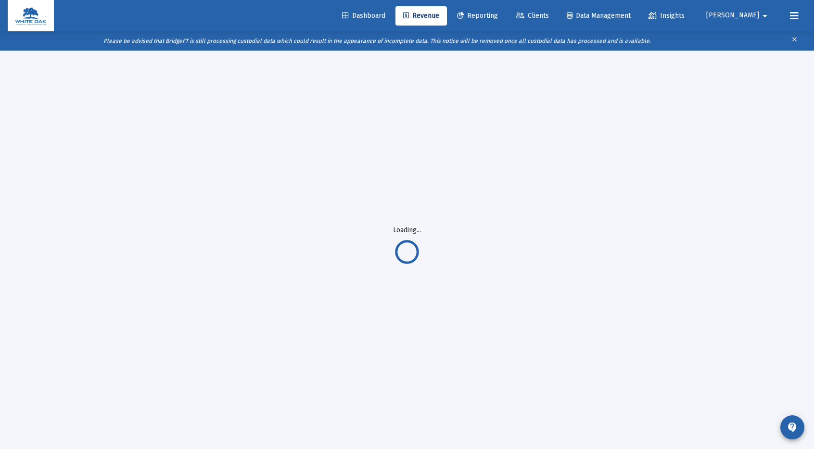
scroll to position [19, 0]
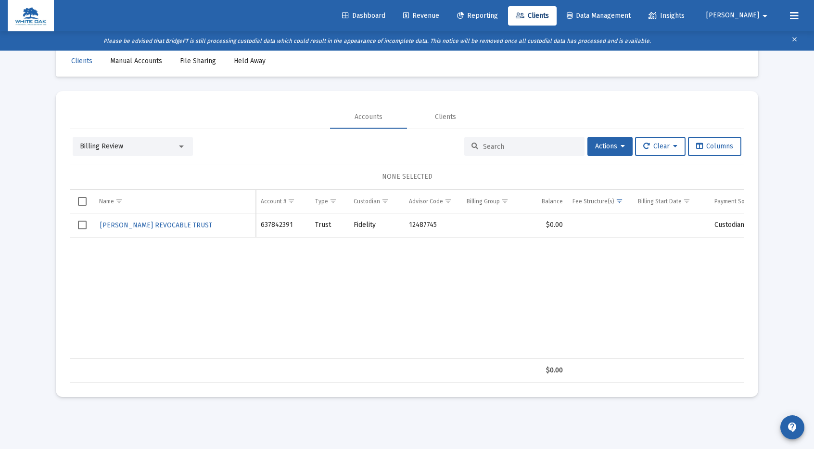
click at [491, 148] on input at bounding box center [530, 146] width 94 height 8
click at [151, 144] on div "Billing Review" at bounding box center [128, 146] width 97 height 10
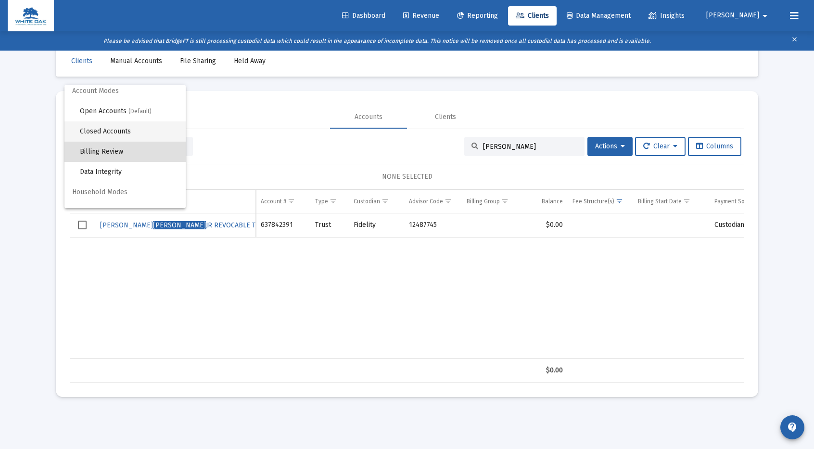
scroll to position [0, 0]
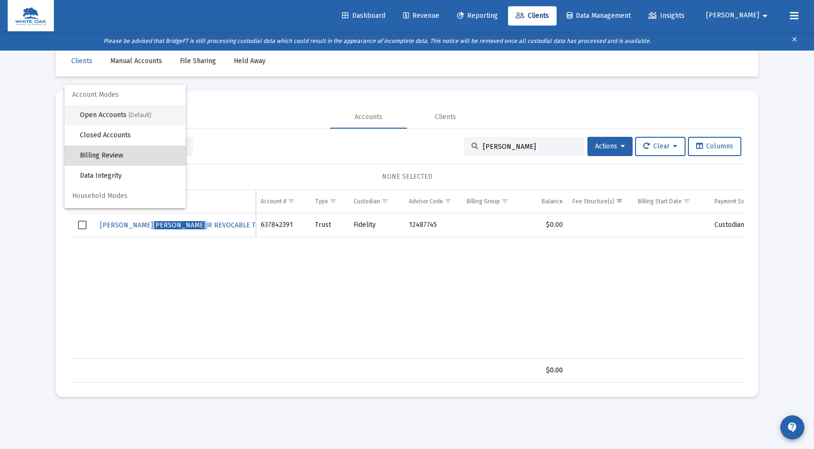
click at [116, 117] on span "Open Accounts (Default)" at bounding box center [129, 115] width 98 height 20
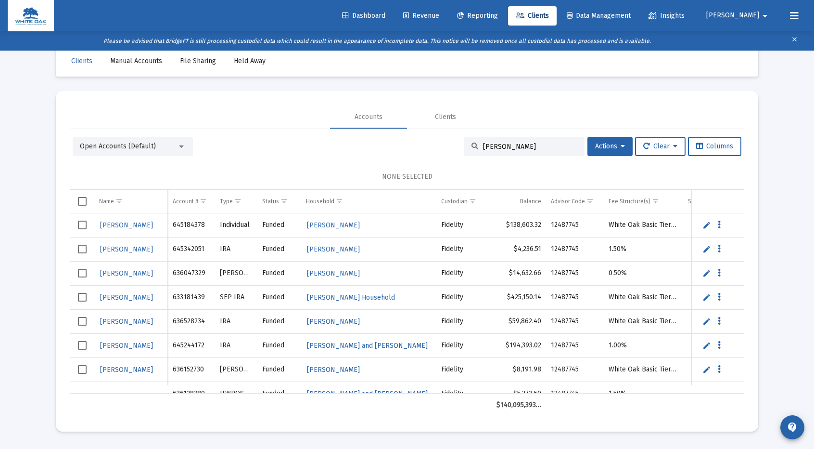
click at [518, 145] on input "[PERSON_NAME]" at bounding box center [530, 146] width 94 height 8
type input "[PERSON_NAME]"
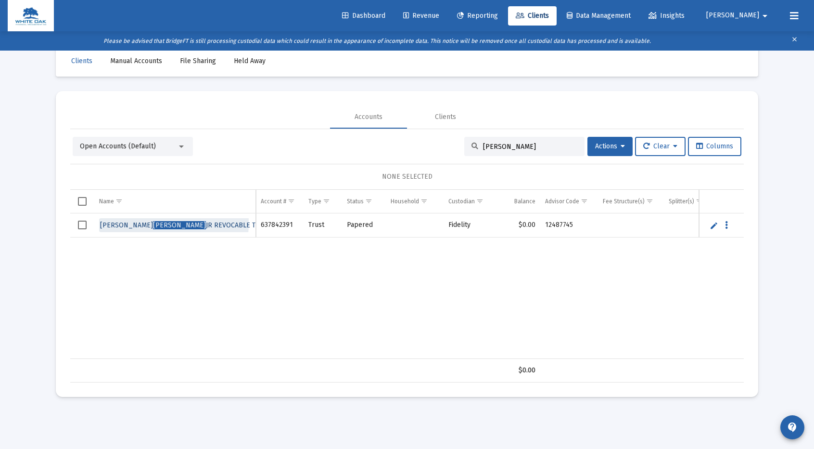
click at [103, 221] on span "[PERSON_NAME] REVOCABLE TRUST" at bounding box center [185, 225] width 171 height 8
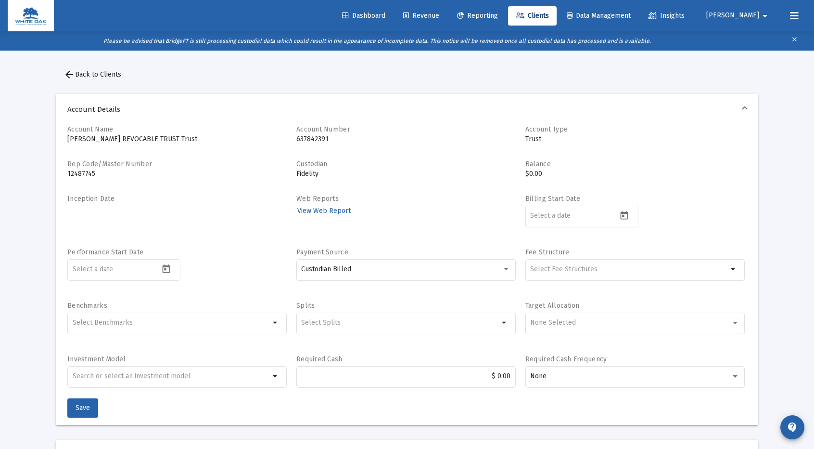
click at [73, 71] on mat-icon "arrow_back" at bounding box center [70, 75] width 12 height 12
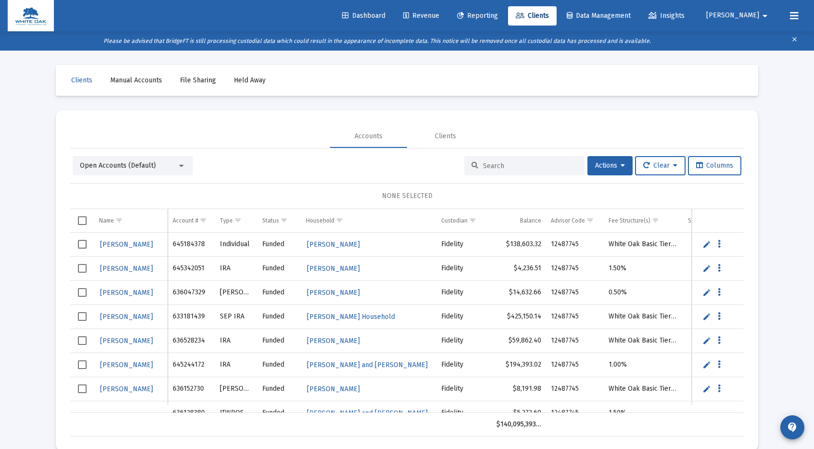
click at [488, 169] on div at bounding box center [524, 165] width 120 height 19
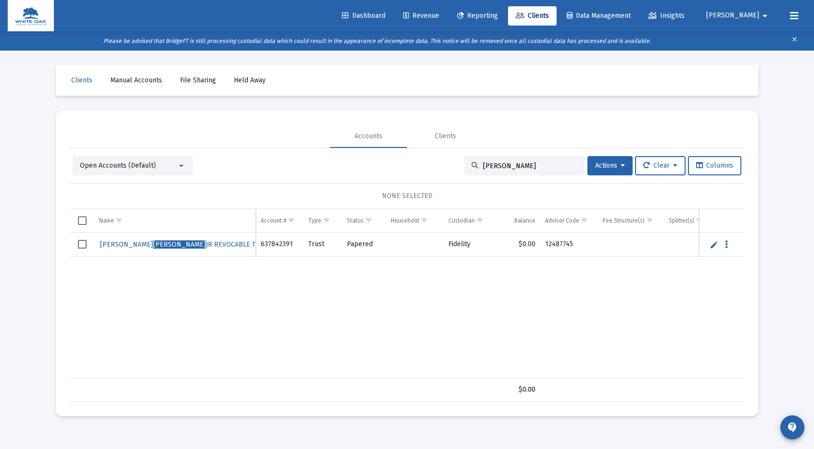
type input "[PERSON_NAME]"
click at [712, 247] on link "Edit" at bounding box center [714, 244] width 9 height 9
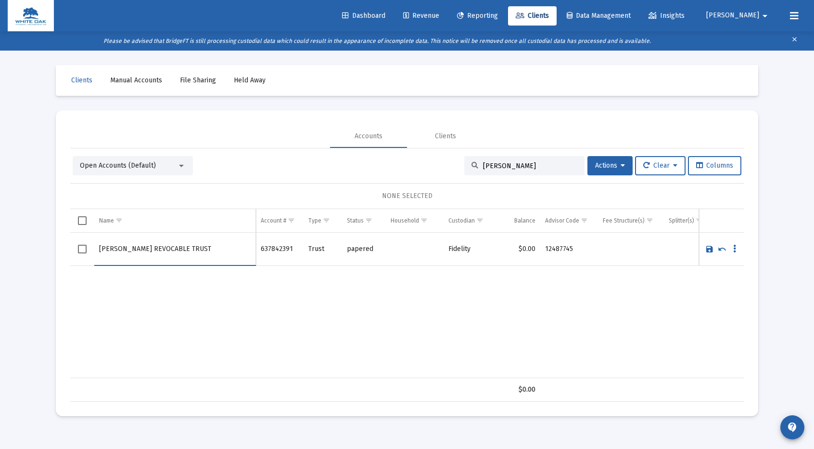
drag, startPoint x: 100, startPoint y: 249, endPoint x: 260, endPoint y: 251, distance: 160.7
click at [260, 251] on div "[PERSON_NAME] REVOCABLE TRUST 637842391 Trust papered Fidelity $0.00 12487745 […" at bounding box center [407, 304] width 674 height 145
type input "s"
type input "[PERSON_NAME]"
click at [709, 248] on link "Save" at bounding box center [709, 248] width 9 height 9
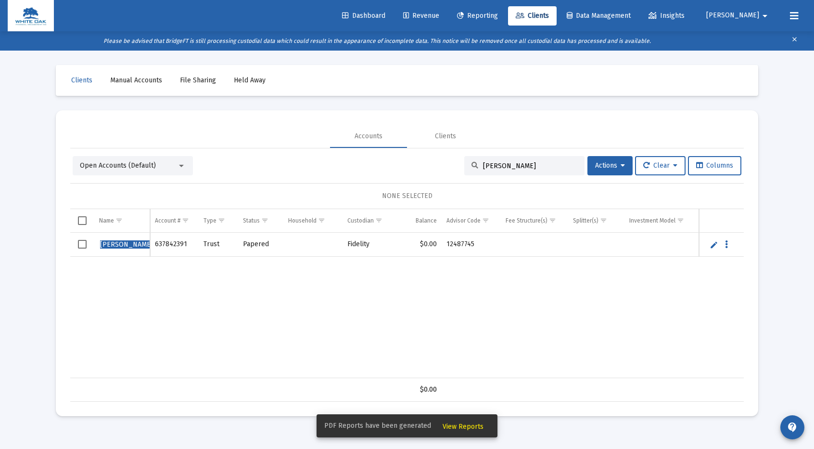
click at [84, 242] on span "Select row" at bounding box center [82, 244] width 9 height 9
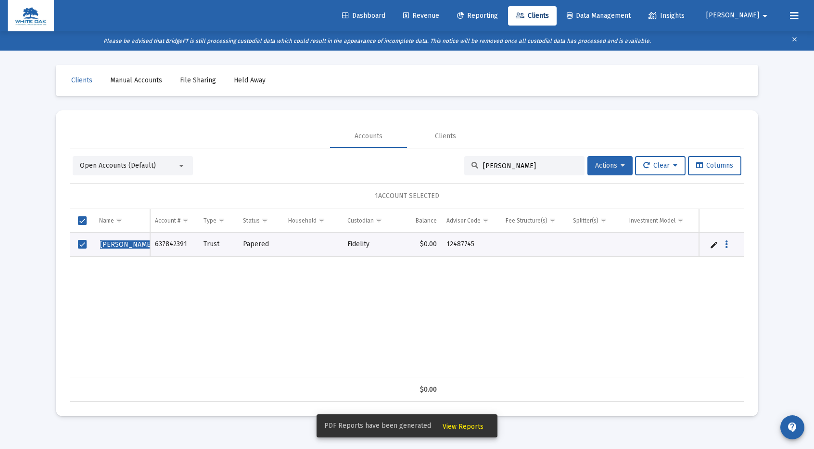
click at [612, 165] on span "Actions" at bounding box center [610, 165] width 30 height 8
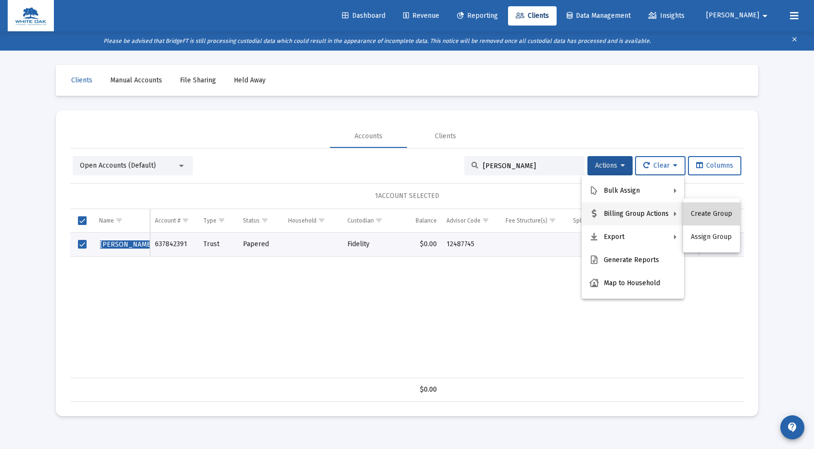
click at [720, 213] on button "Create Group" at bounding box center [711, 213] width 57 height 23
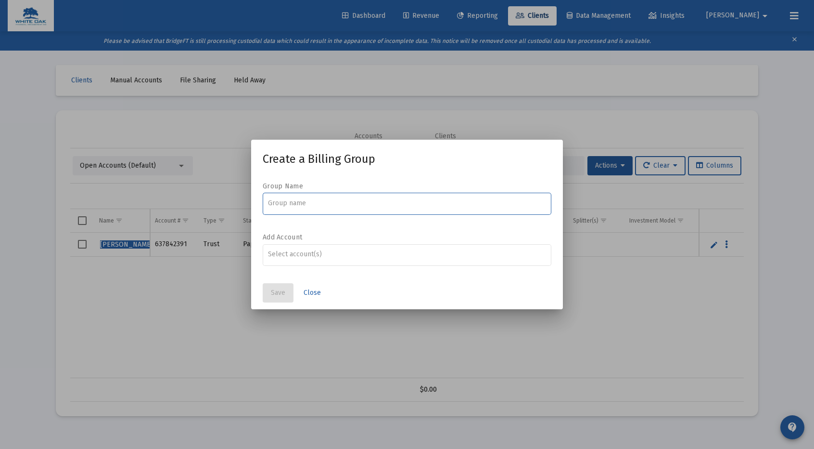
click at [372, 200] on input at bounding box center [407, 203] width 279 height 8
type input "[PERSON_NAME] and [PERSON_NAME]"
click at [325, 256] on input "Assignment Selection" at bounding box center [407, 254] width 279 height 8
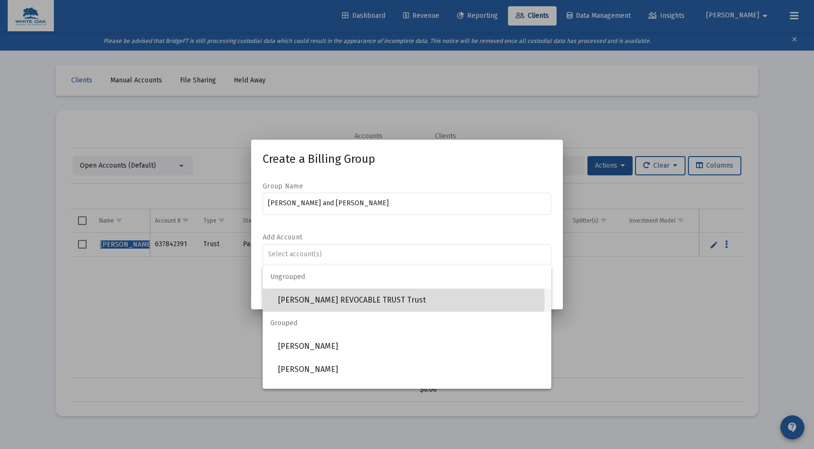
click at [343, 299] on span "[PERSON_NAME] REVOCABLE TRUST Trust" at bounding box center [411, 299] width 266 height 23
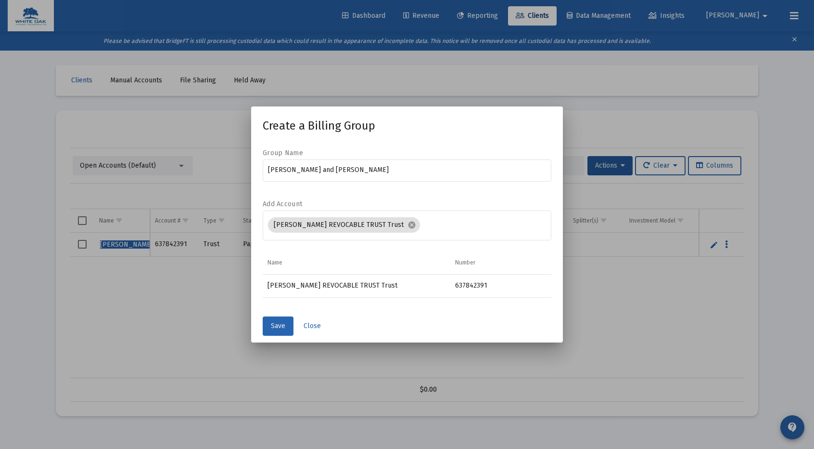
click at [279, 324] on span "Save" at bounding box center [278, 325] width 14 height 8
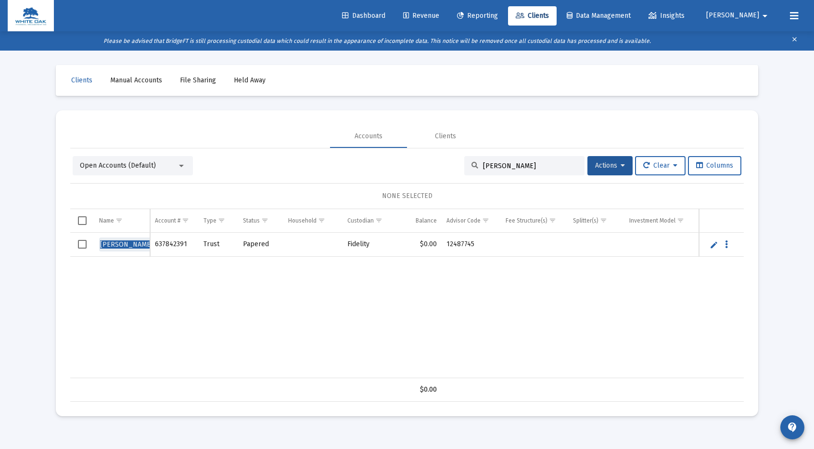
click at [126, 243] on span "[PERSON_NAME]" at bounding box center [154, 244] width 109 height 8
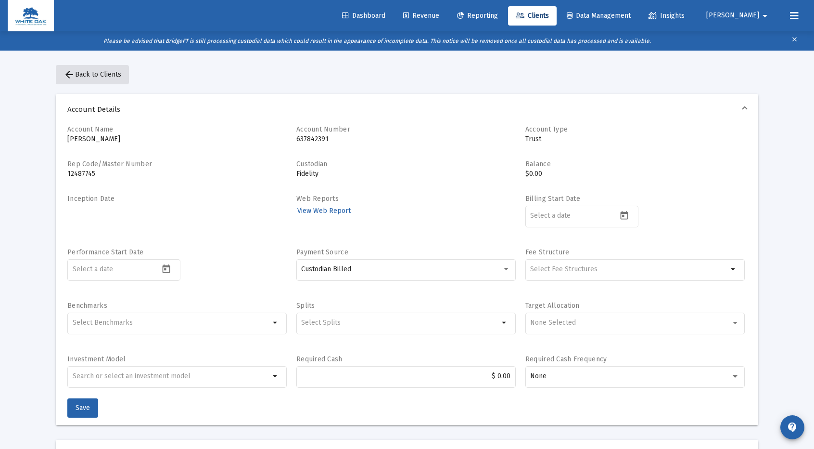
click at [82, 73] on span "arrow_back Back to Clients" at bounding box center [93, 74] width 58 height 8
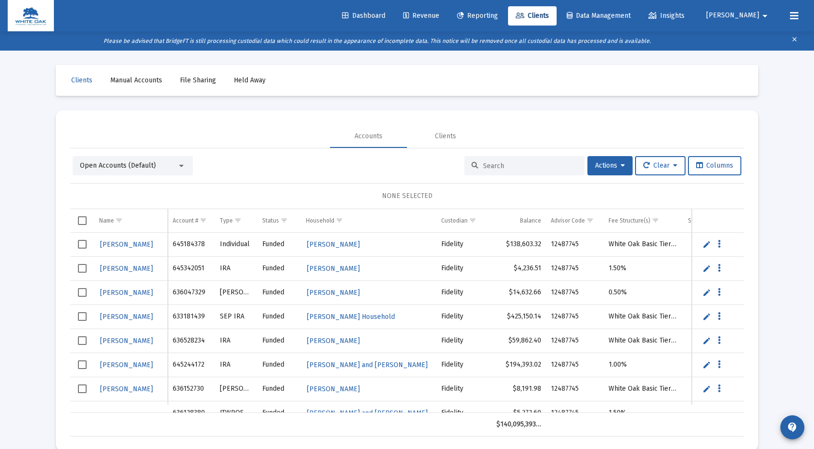
click at [503, 166] on input at bounding box center [530, 166] width 94 height 8
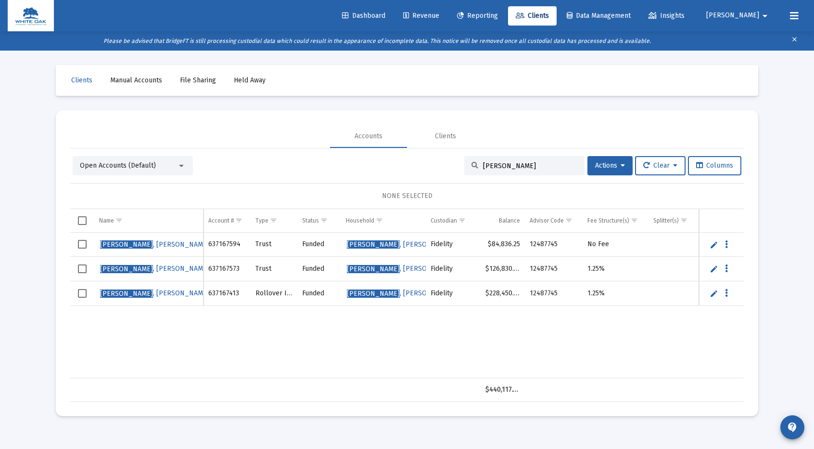
drag, startPoint x: 500, startPoint y: 165, endPoint x: 475, endPoint y: 166, distance: 24.5
click at [475, 166] on div "[PERSON_NAME]" at bounding box center [524, 165] width 120 height 19
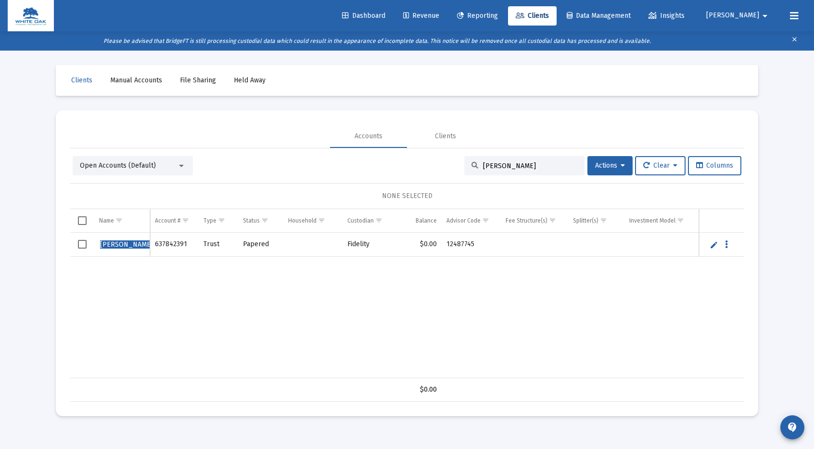
type input "[PERSON_NAME]"
click at [713, 244] on link "Edit" at bounding box center [714, 244] width 9 height 9
click at [733, 248] on icon "Data grid" at bounding box center [734, 249] width 3 height 12
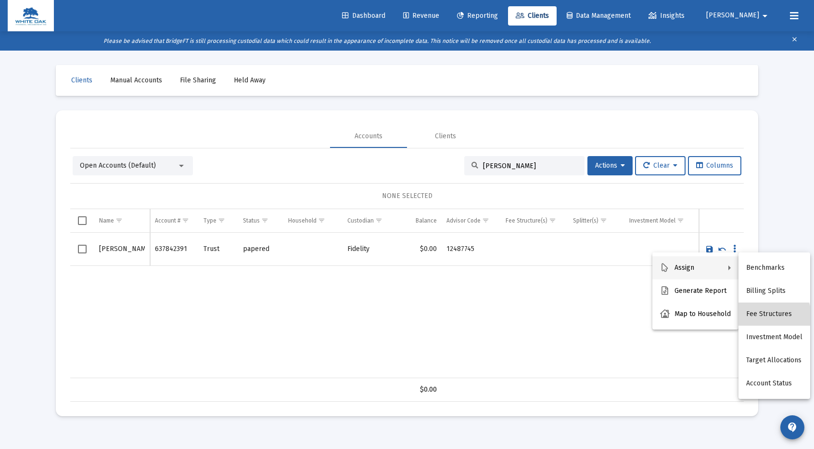
click at [773, 316] on button "Fee Structures" at bounding box center [775, 313] width 72 height 23
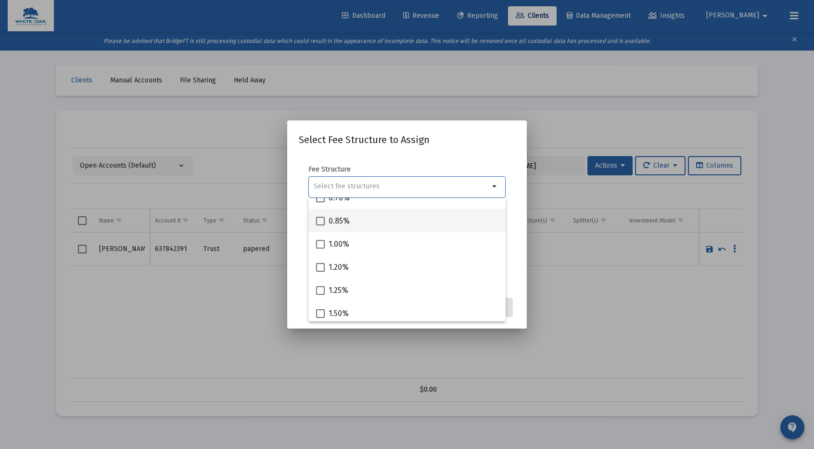
scroll to position [96, 0]
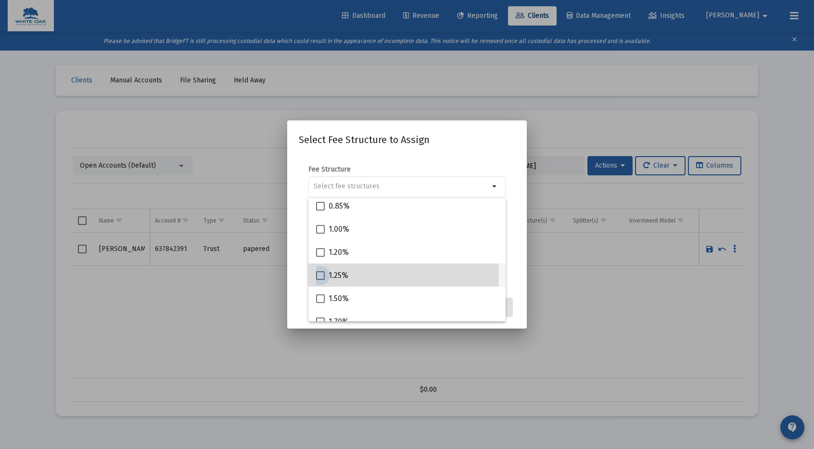
click at [322, 275] on span at bounding box center [320, 275] width 9 height 9
click at [320, 280] on input "1.25%" at bounding box center [320, 280] width 0 height 0
checkbox input "true"
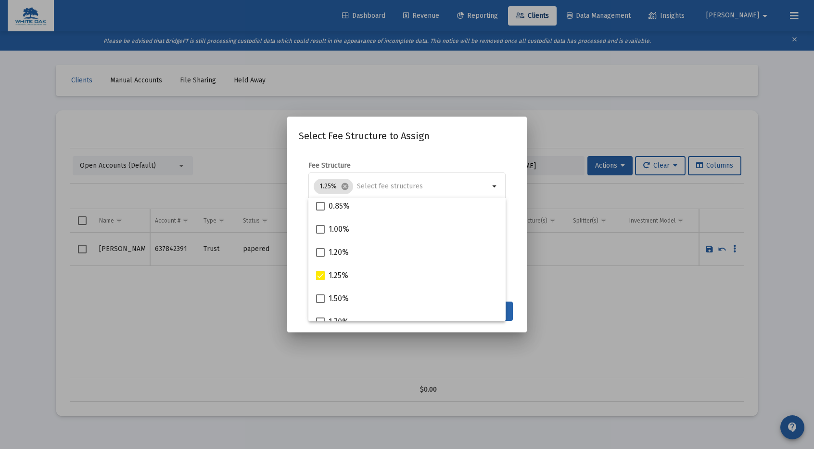
click at [403, 156] on mat-dialog-content "Fee Structure 1.25% cancel arrow_drop_down Notes You are assigning 1 account to…" at bounding box center [407, 223] width 240 height 144
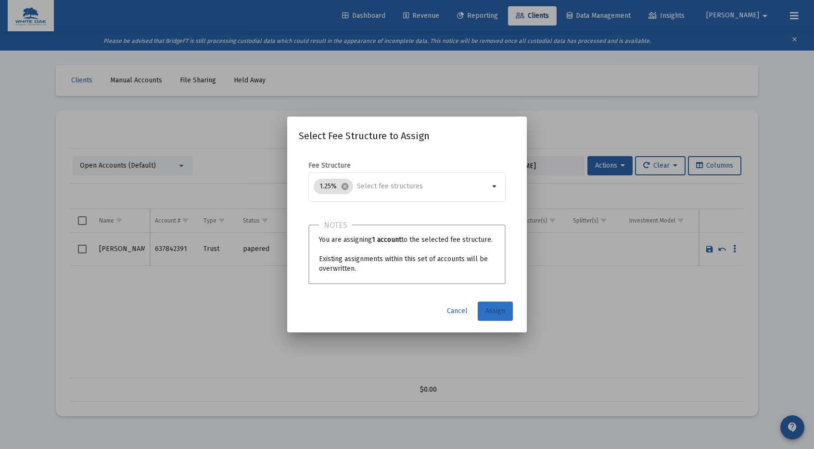
click at [495, 308] on span "Assign" at bounding box center [496, 311] width 20 height 8
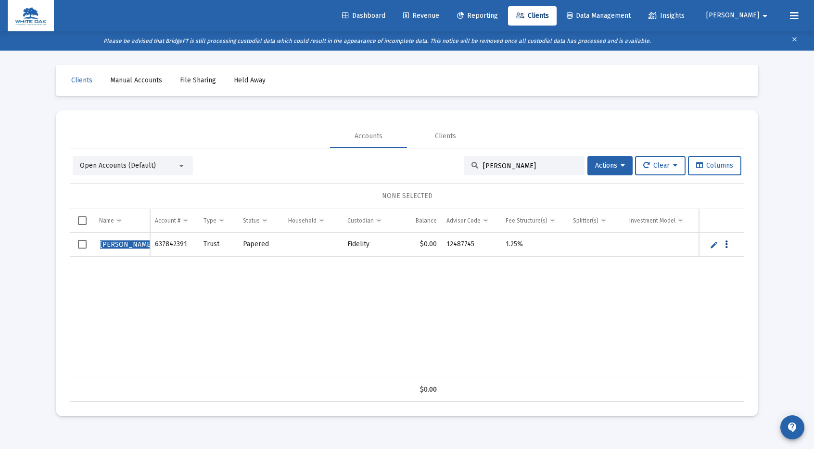
click at [726, 243] on icon "Data grid" at bounding box center [726, 245] width 3 height 12
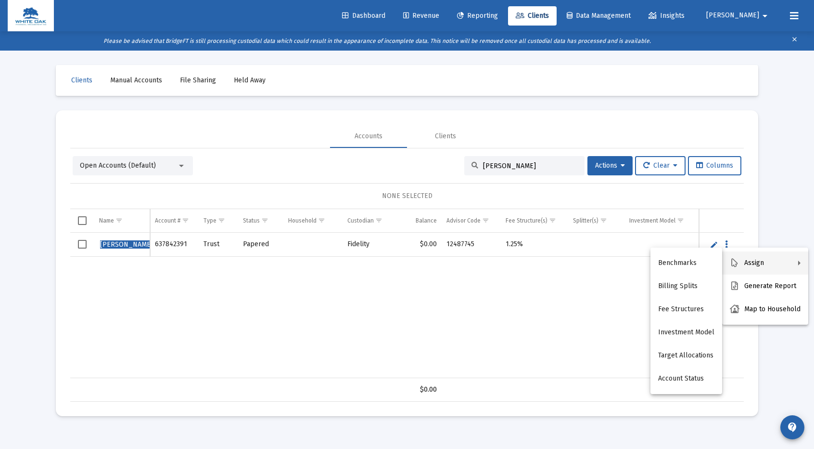
click at [108, 161] on div at bounding box center [407, 224] width 814 height 449
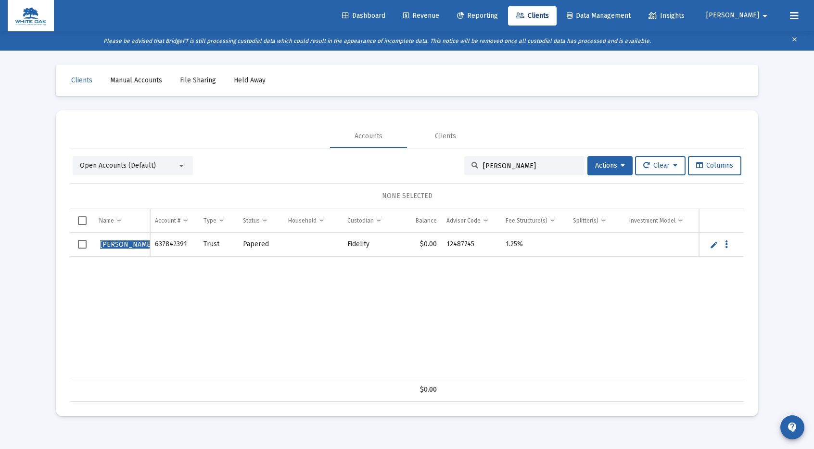
click at [109, 162] on span "Open Accounts (Default)" at bounding box center [118, 165] width 76 height 8
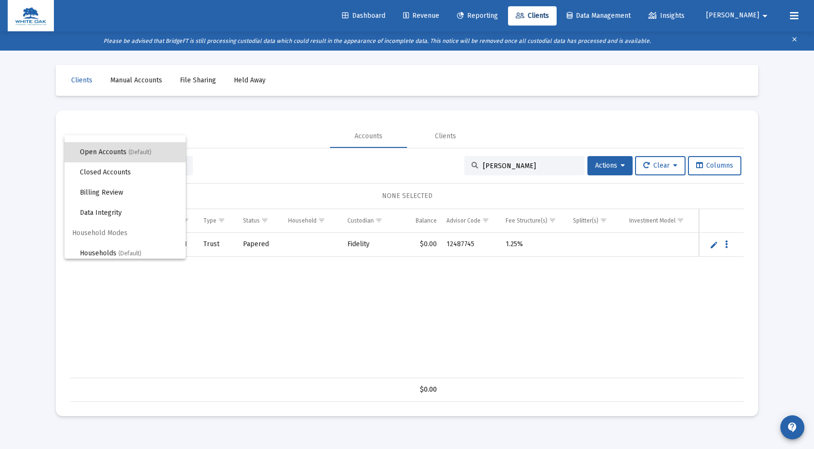
scroll to position [18, 0]
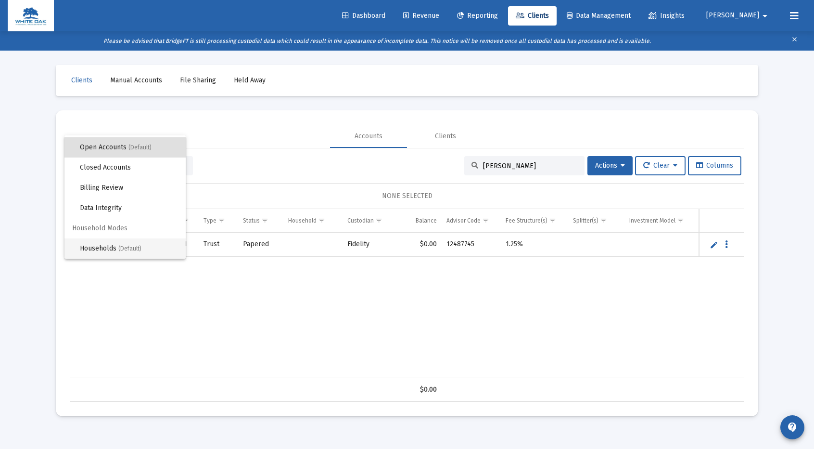
click at [115, 250] on span "Households (Default)" at bounding box center [129, 248] width 98 height 20
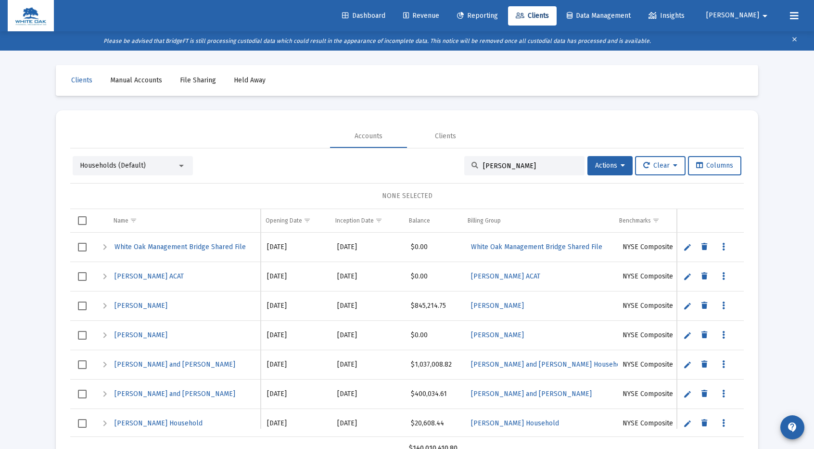
click at [523, 165] on input "[PERSON_NAME]" at bounding box center [530, 166] width 94 height 8
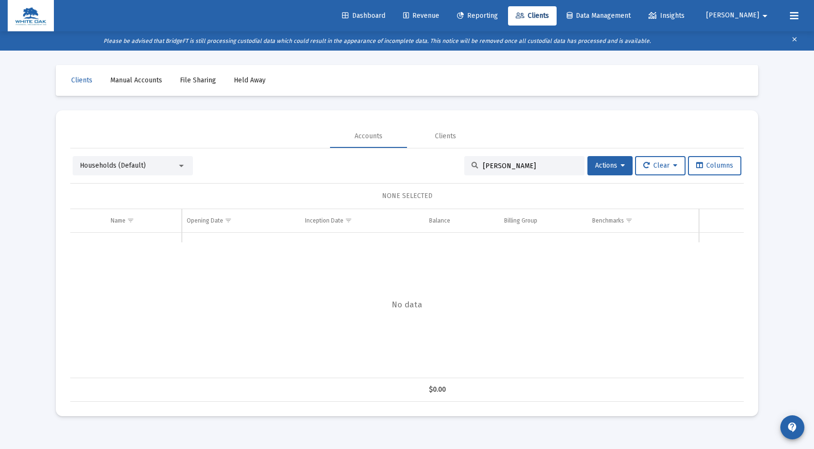
click at [507, 159] on div "[PERSON_NAME]" at bounding box center [524, 165] width 120 height 19
drag, startPoint x: 509, startPoint y: 164, endPoint x: 439, endPoint y: 175, distance: 71.2
click at [439, 175] on div "Households (Default) [PERSON_NAME] Actions Clear Columns NONE SELECTED Name Nam…" at bounding box center [407, 278] width 674 height 245
type input "[PERSON_NAME]"
click at [610, 164] on span "Actions" at bounding box center [610, 165] width 30 height 8
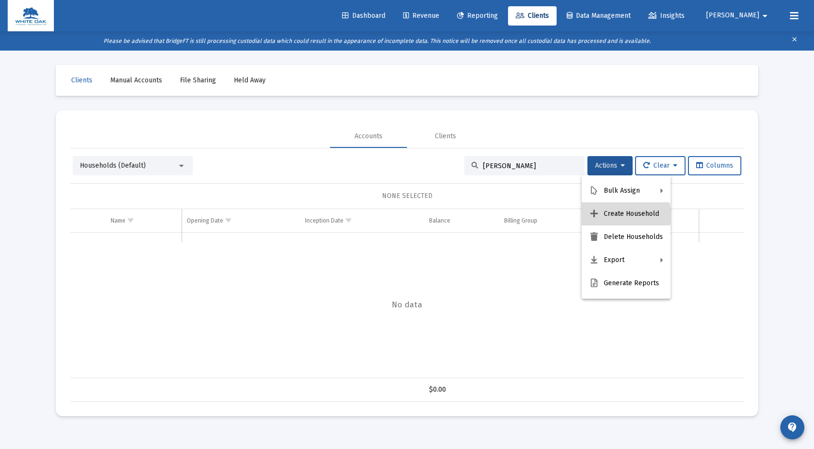
click at [625, 215] on button "Create Household" at bounding box center [626, 213] width 89 height 23
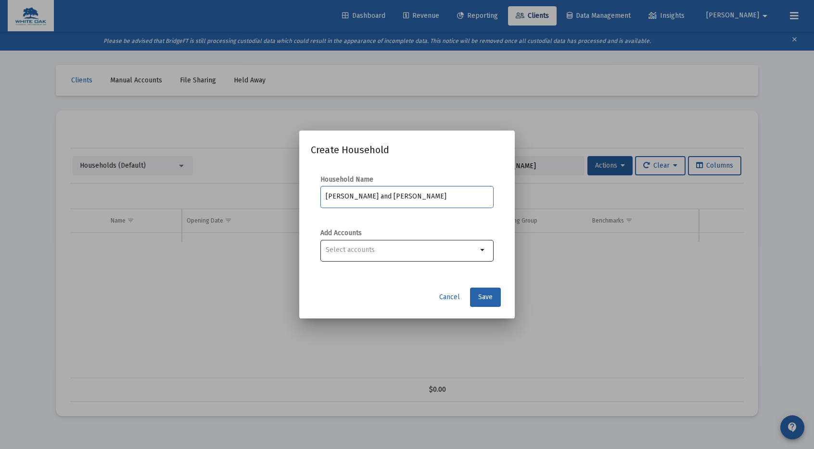
type input "[PERSON_NAME] and [PERSON_NAME]"
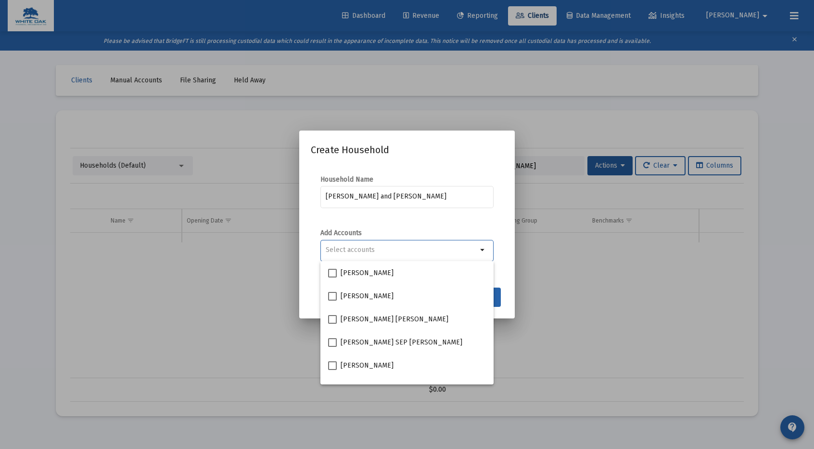
click at [412, 247] on input "Selection" at bounding box center [402, 250] width 152 height 8
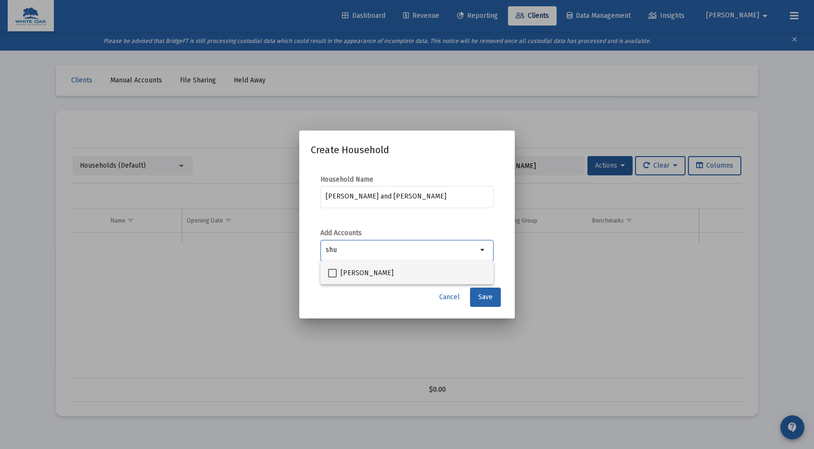
type input "shu"
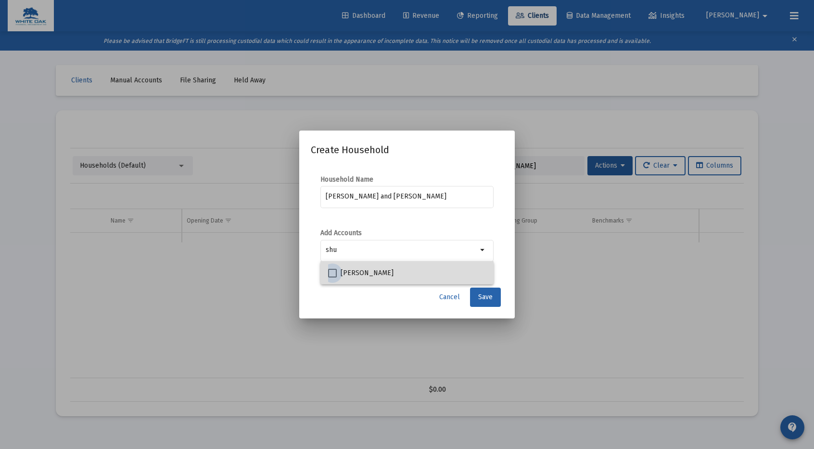
click at [330, 274] on span at bounding box center [332, 273] width 9 height 9
click at [332, 277] on input "[PERSON_NAME]" at bounding box center [332, 277] width 0 height 0
checkbox input "true"
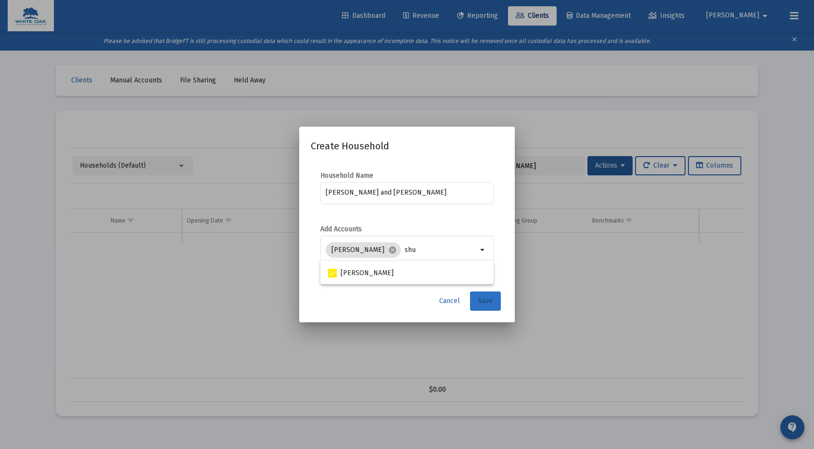
click at [485, 305] on span "Save" at bounding box center [485, 300] width 14 height 8
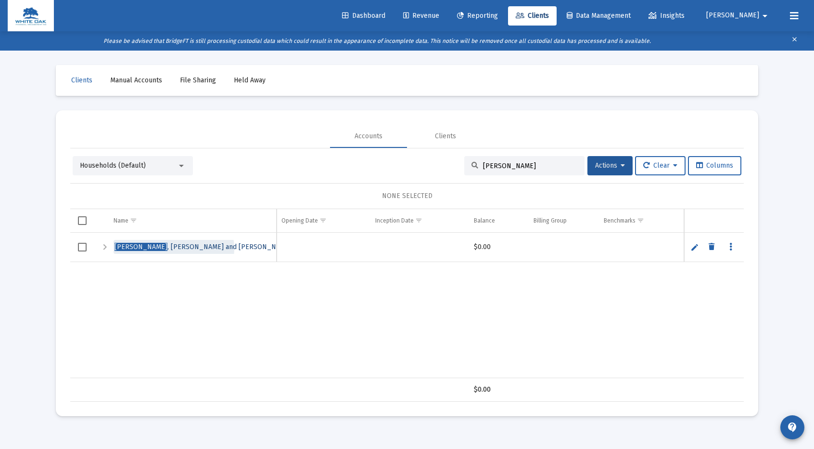
click at [173, 248] on span "[PERSON_NAME] and [PERSON_NAME]" at bounding box center [203, 247] width 177 height 8
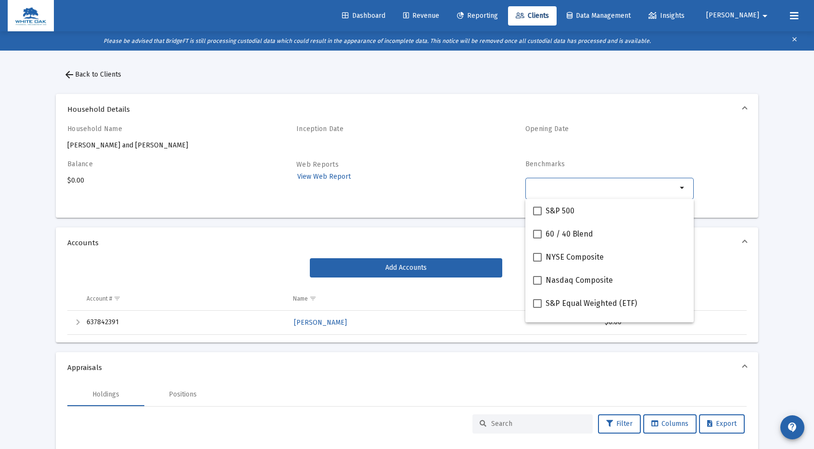
click at [615, 182] on div "Selection" at bounding box center [603, 188] width 151 height 12
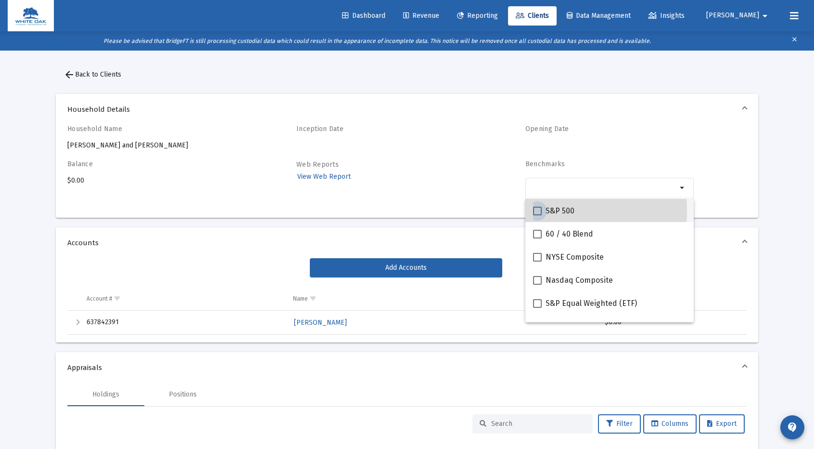
click at [534, 210] on span at bounding box center [537, 210] width 9 height 9
click at [537, 215] on input "S&P 500" at bounding box center [537, 215] width 0 height 0
checkbox input "true"
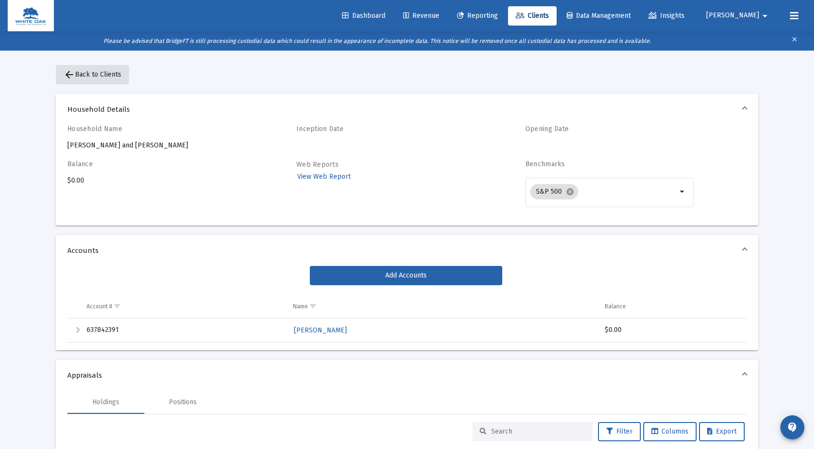
click at [89, 76] on span "arrow_back Back to Clients" at bounding box center [93, 74] width 58 height 8
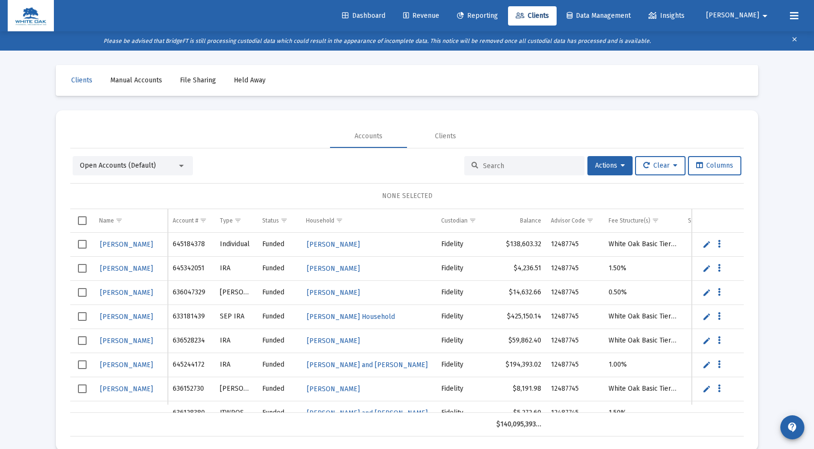
click at [488, 166] on input at bounding box center [530, 166] width 94 height 8
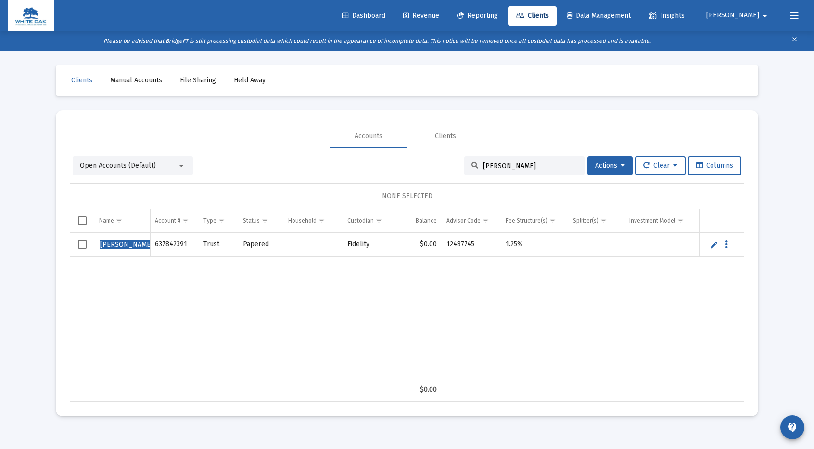
type input "[PERSON_NAME]"
click at [81, 246] on span "Select row" at bounding box center [82, 244] width 9 height 9
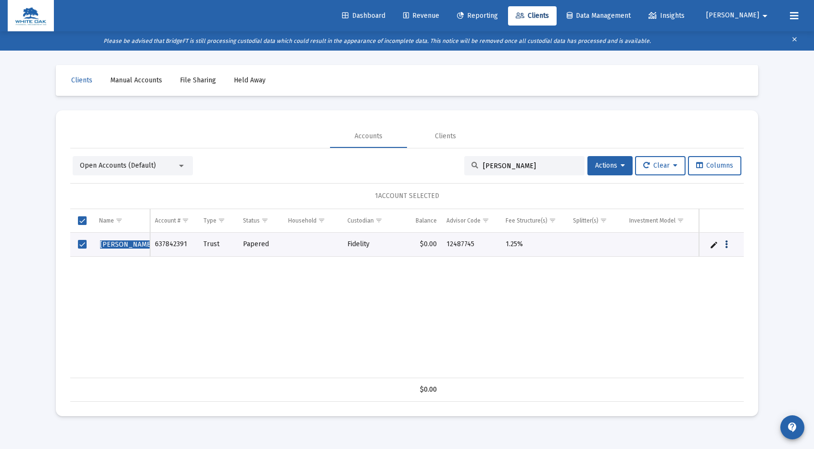
click at [726, 242] on icon "Data grid" at bounding box center [726, 245] width 3 height 12
click at [768, 310] on button "Map to Household" at bounding box center [765, 308] width 86 height 23
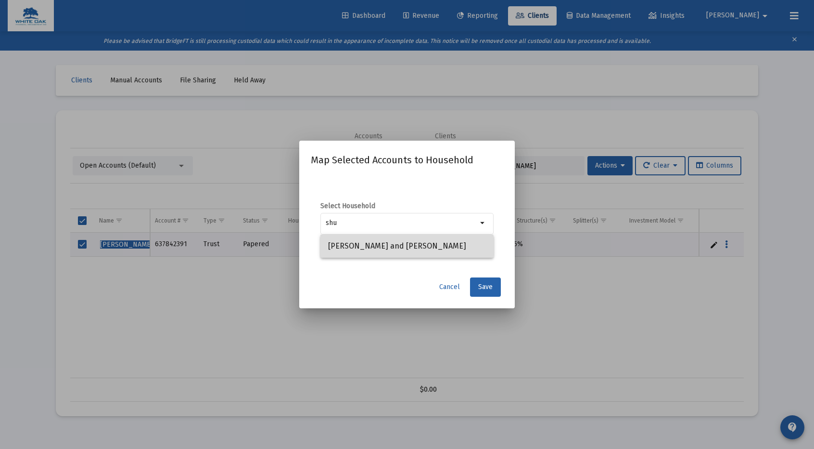
click at [398, 246] on span "[PERSON_NAME] and [PERSON_NAME]" at bounding box center [407, 245] width 158 height 23
type input "[PERSON_NAME] and [PERSON_NAME]"
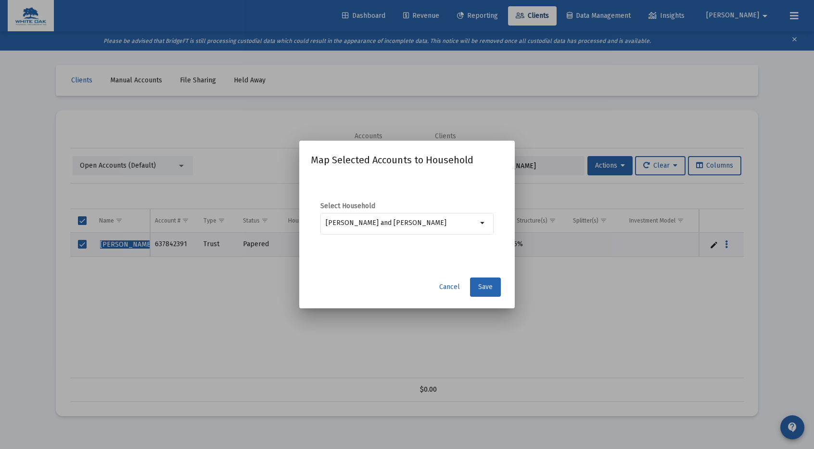
click at [486, 281] on button "Save" at bounding box center [485, 286] width 31 height 19
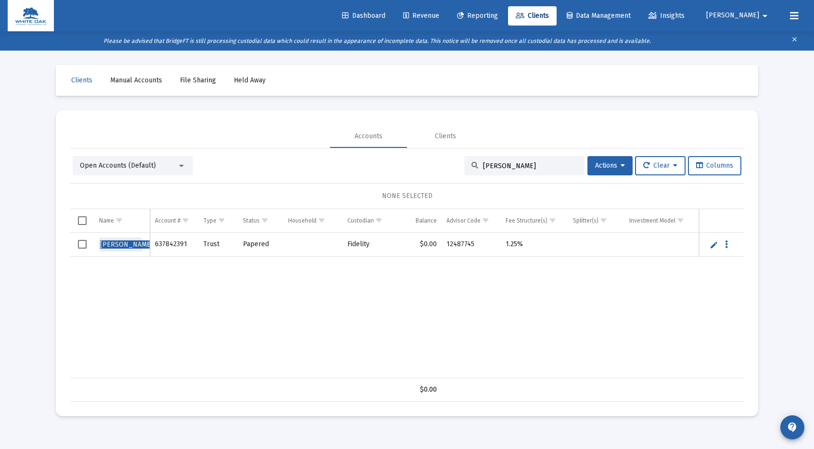
click at [119, 244] on span "[PERSON_NAME]" at bounding box center [126, 244] width 53 height 8
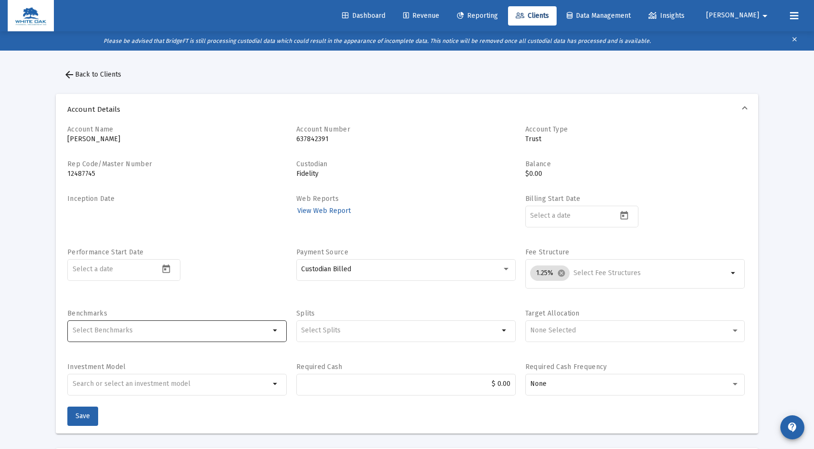
click at [134, 330] on input "Selection" at bounding box center [172, 330] width 198 height 8
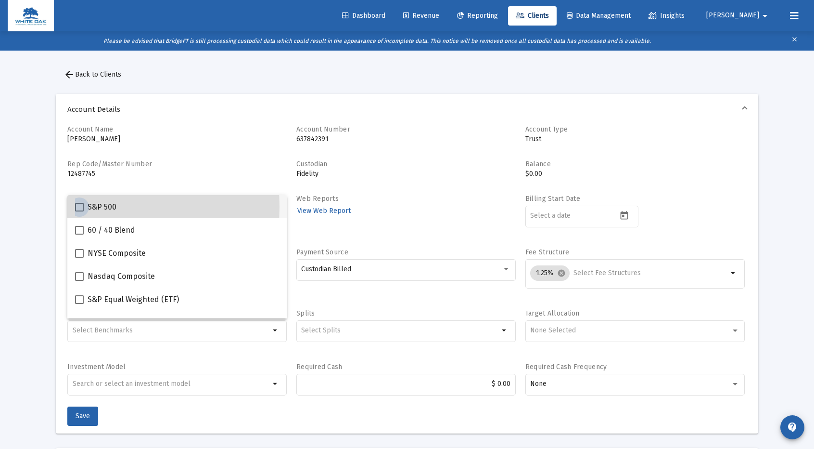
click at [79, 206] on span at bounding box center [79, 207] width 9 height 9
click at [79, 211] on input "S&P 500" at bounding box center [79, 211] width 0 height 0
checkbox input "true"
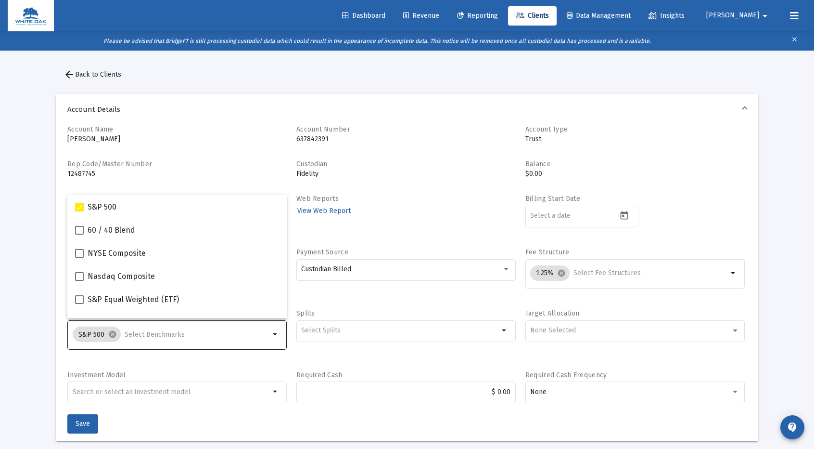
click at [162, 333] on input "Selection" at bounding box center [198, 335] width 146 height 8
click at [82, 423] on span "Save" at bounding box center [83, 423] width 14 height 8
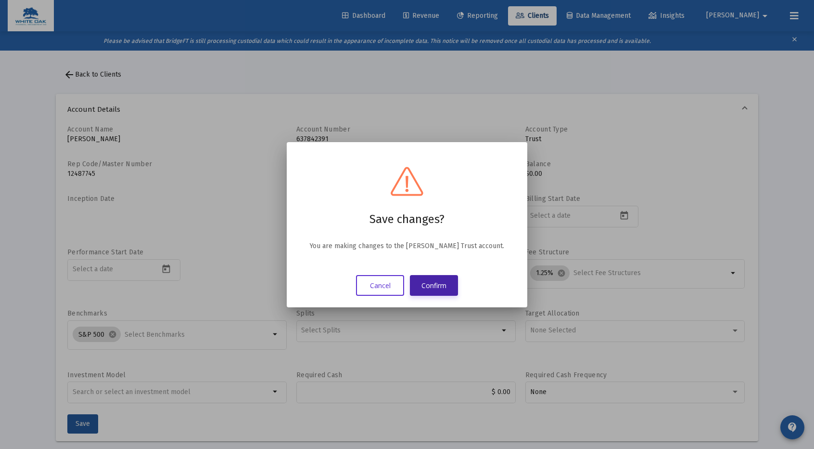
click at [439, 282] on button "Confirm" at bounding box center [434, 285] width 48 height 21
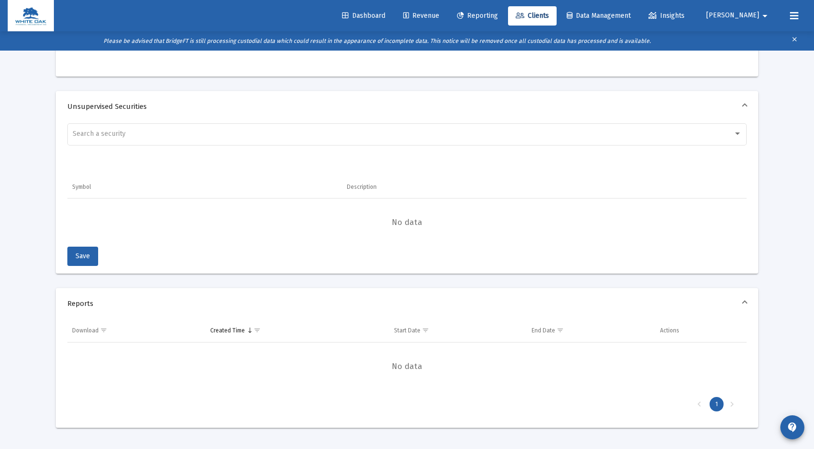
scroll to position [259, 0]
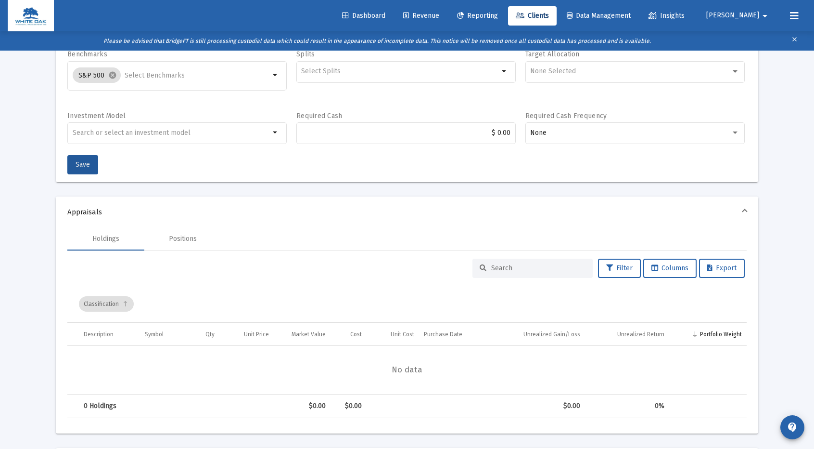
click at [439, 13] on span "Revenue" at bounding box center [421, 16] width 36 height 8
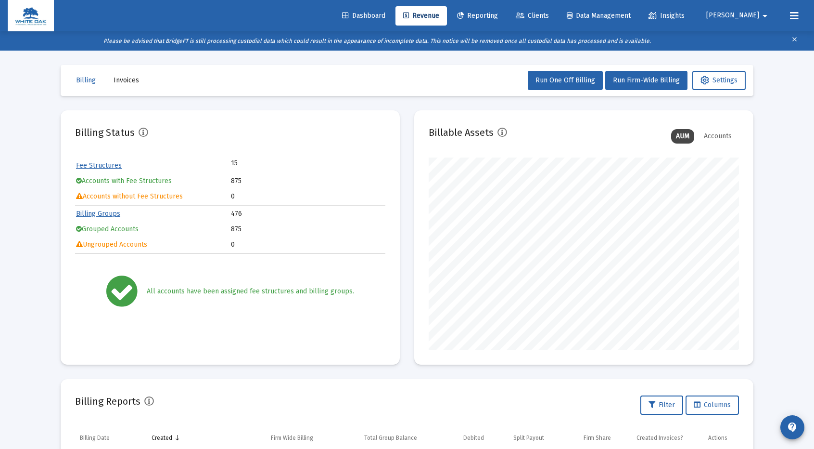
click at [349, 16] on icon at bounding box center [345, 16] width 7 height 7
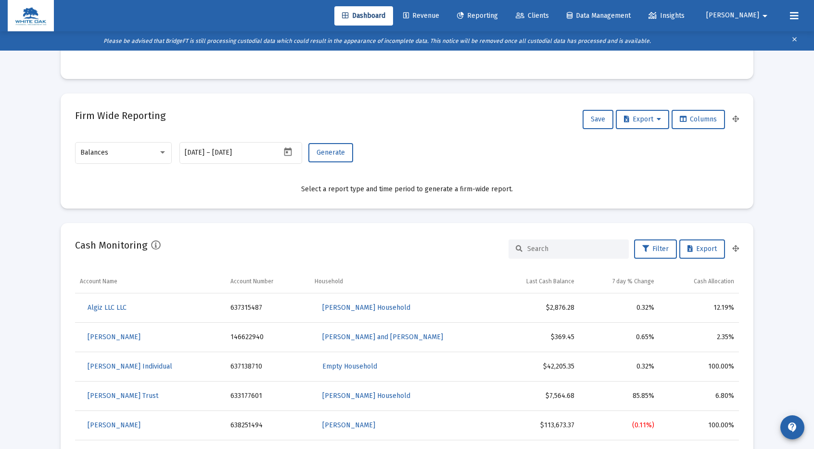
scroll to position [433, 0]
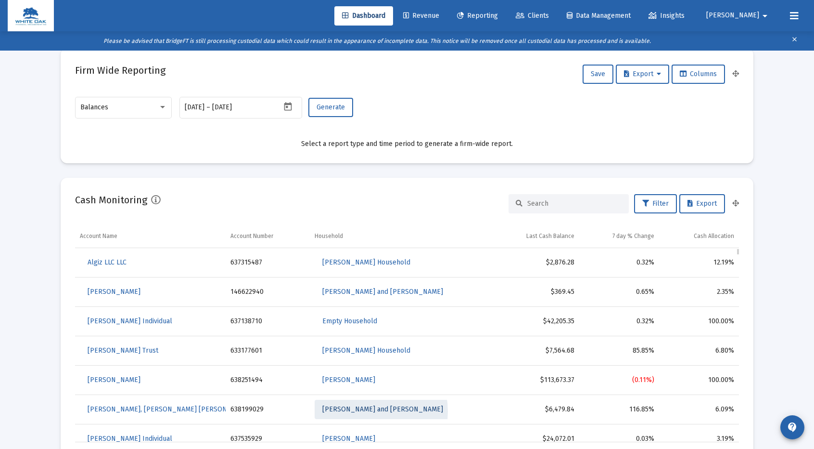
click at [361, 410] on span "[PERSON_NAME] and [PERSON_NAME]" at bounding box center [382, 409] width 121 height 8
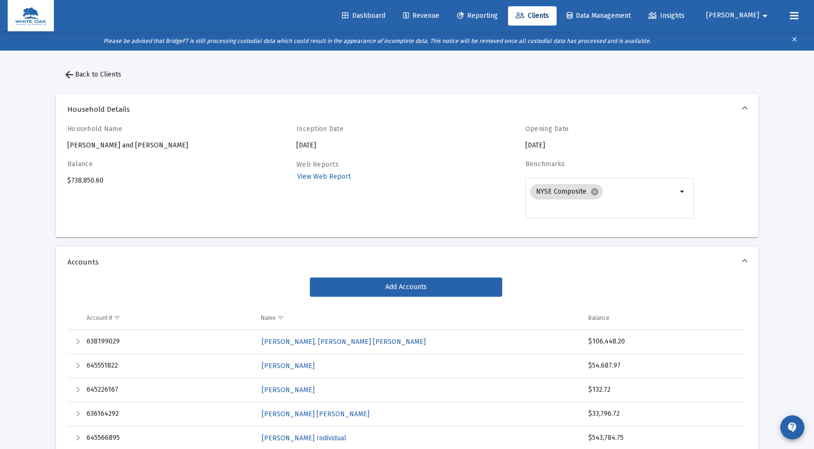
click at [22, 10] on img at bounding box center [31, 15] width 32 height 19
